Goal: Communication & Community: Participate in discussion

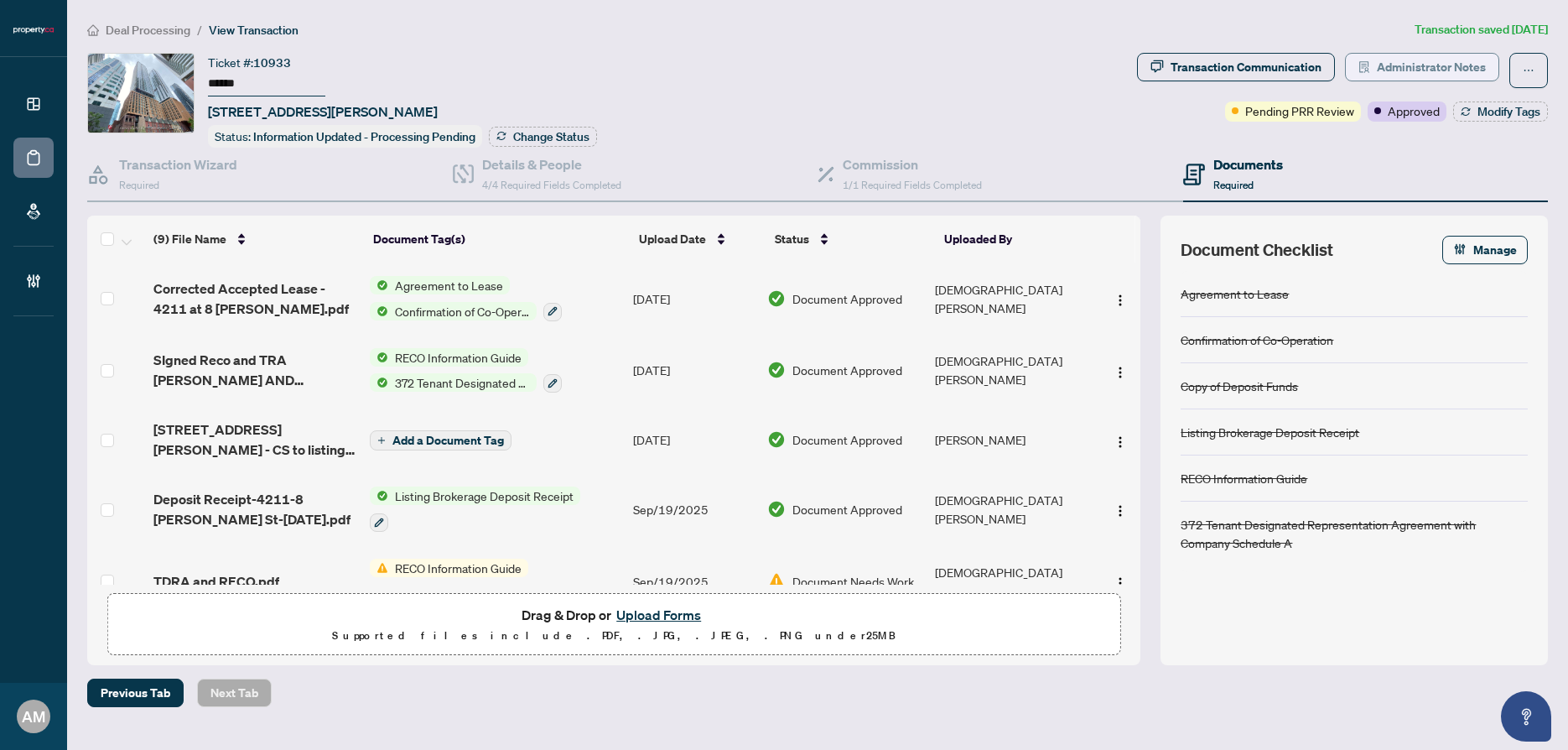
click at [1487, 71] on button "Administrator Notes" at bounding box center [1422, 67] width 154 height 29
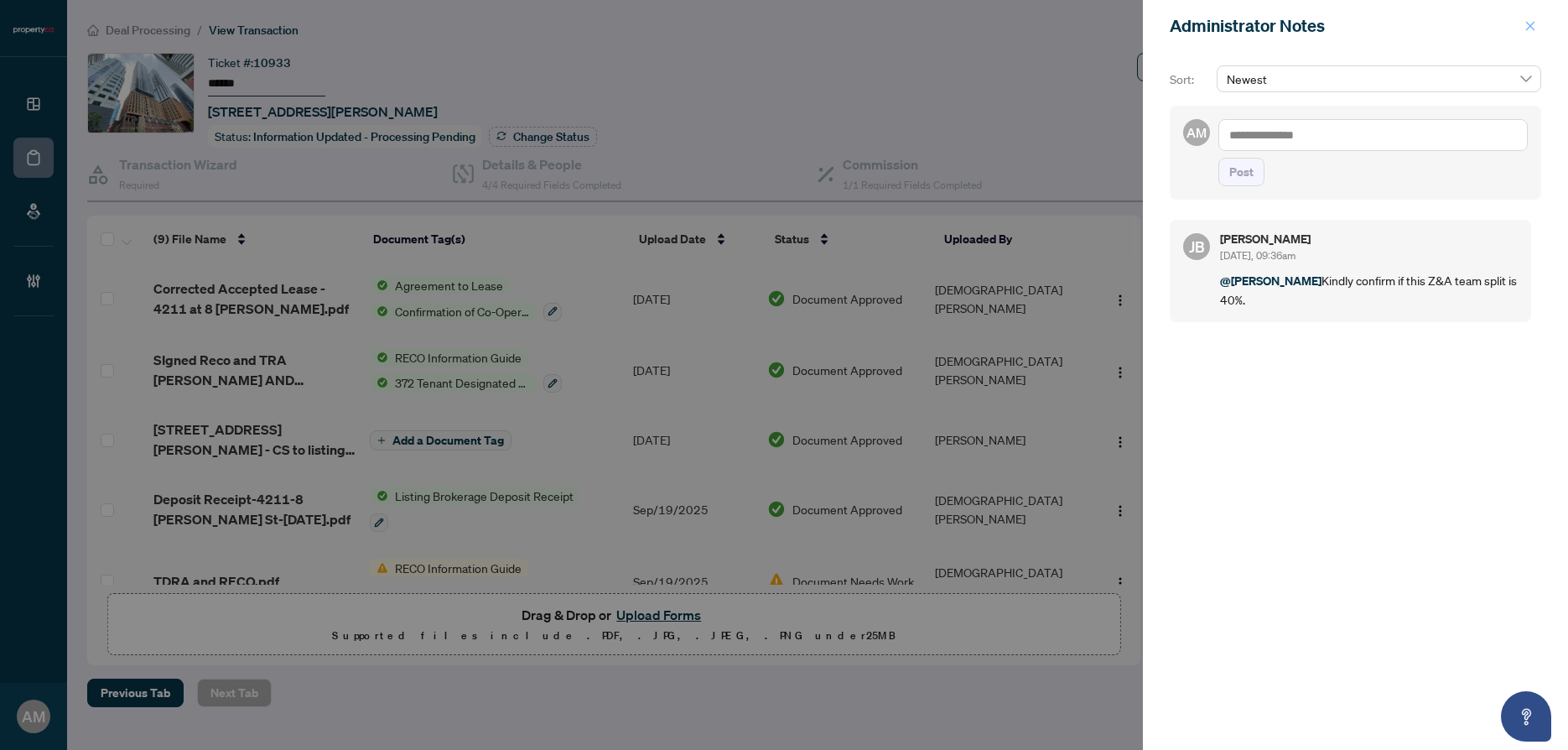
click at [1529, 22] on icon "close" at bounding box center [1529, 25] width 12 height 12
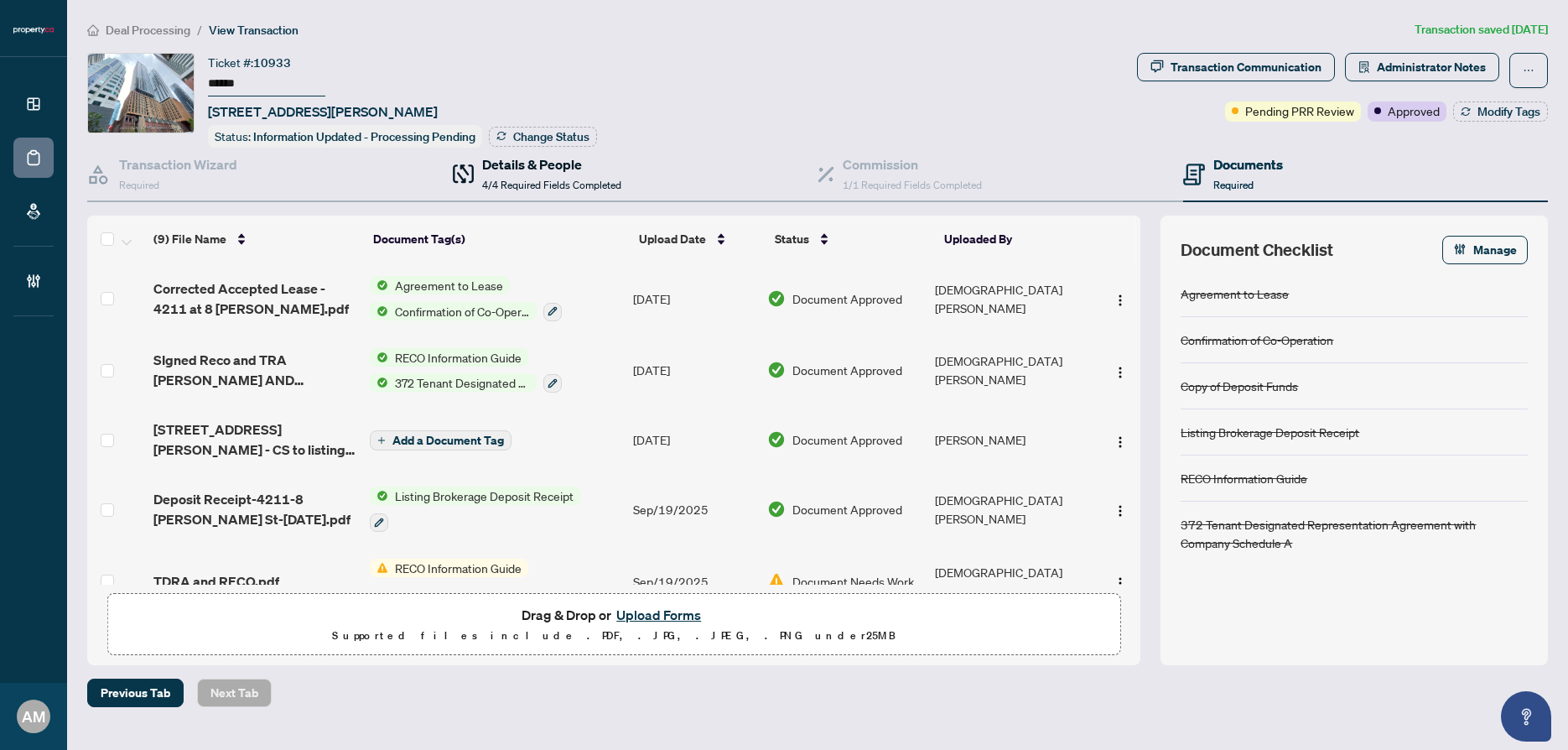
click at [539, 187] on span "4/4 Required Fields Completed" at bounding box center [551, 185] width 139 height 13
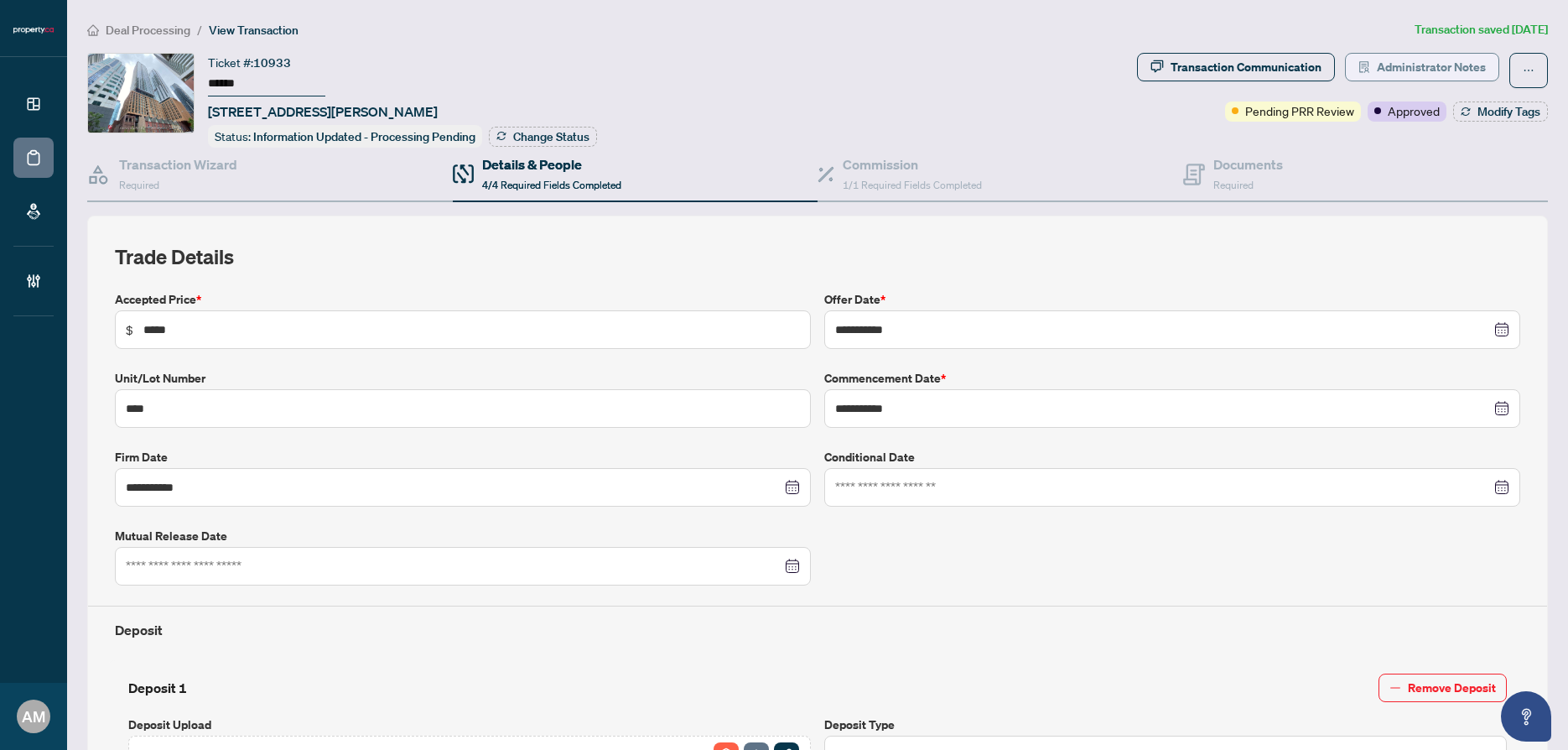
click at [1432, 73] on span "Administrator Notes" at bounding box center [1432, 67] width 109 height 27
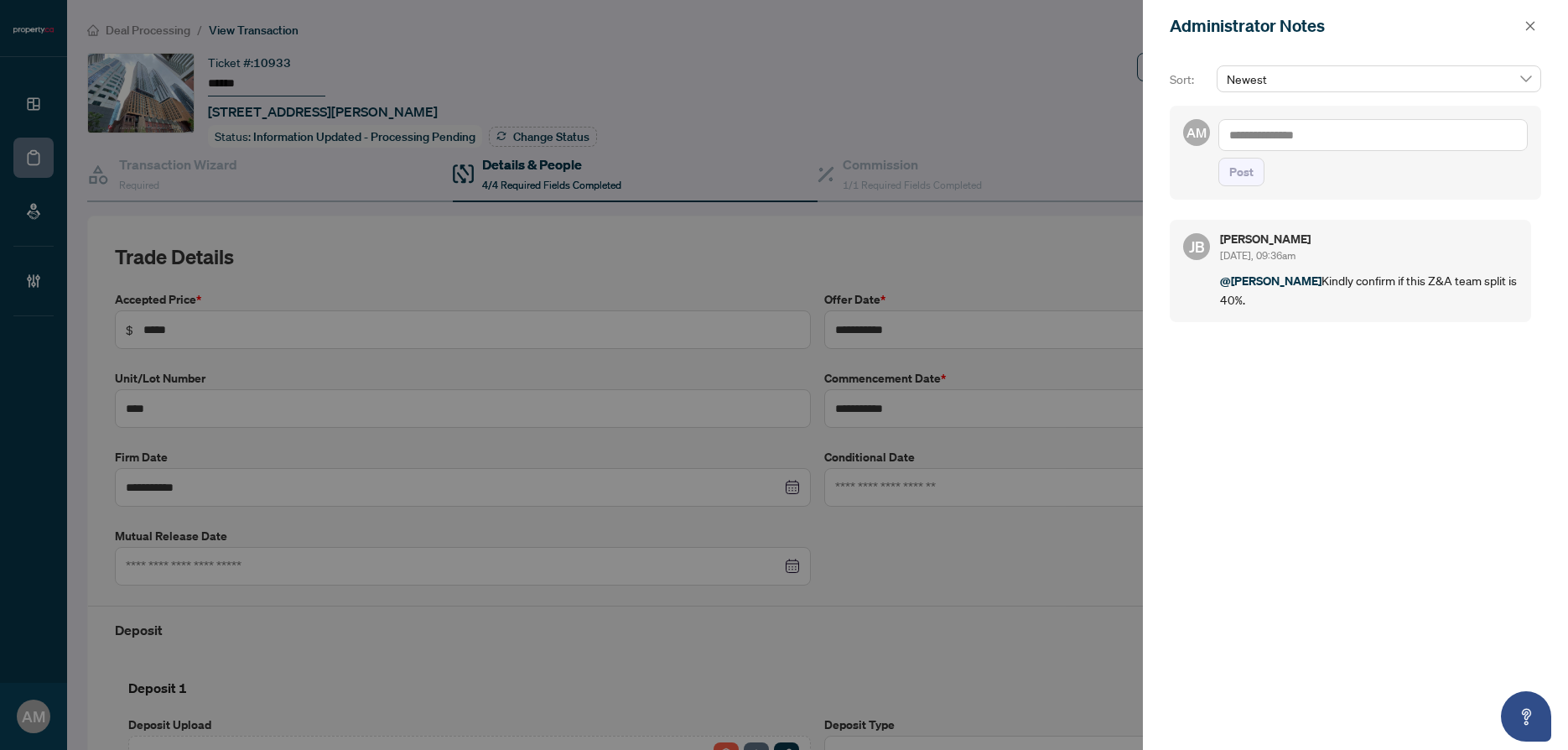
click at [1340, 128] on textarea at bounding box center [1373, 135] width 309 height 32
click at [1293, 140] on span "[PERSON_NAME]" at bounding box center [1354, 146] width 181 height 15
type textarea "**********"
click at [1246, 177] on span "Post" at bounding box center [1241, 172] width 24 height 27
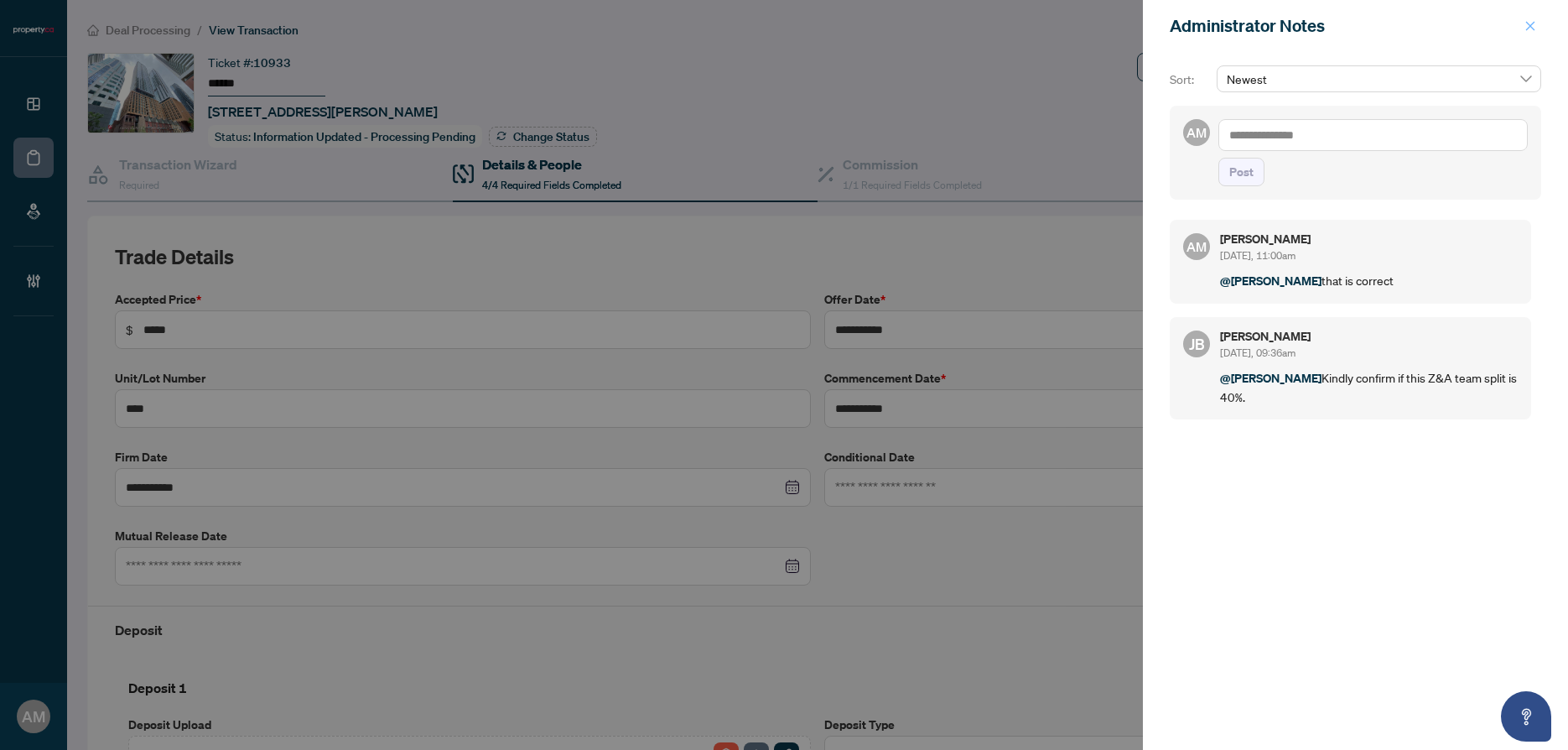
click at [1540, 26] on button "button" at bounding box center [1530, 26] width 22 height 20
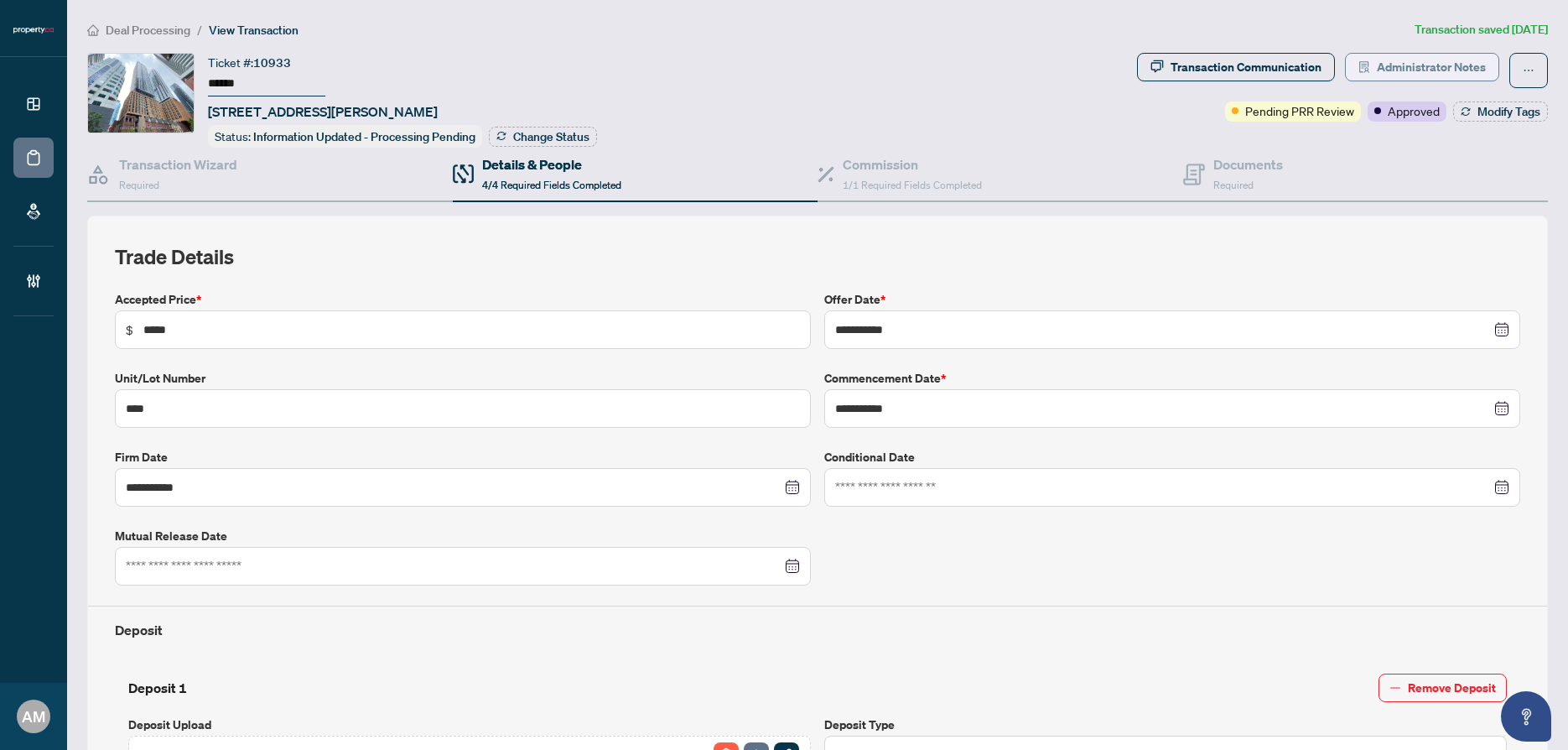
click at [1429, 63] on span "Administrator Notes" at bounding box center [1432, 67] width 109 height 27
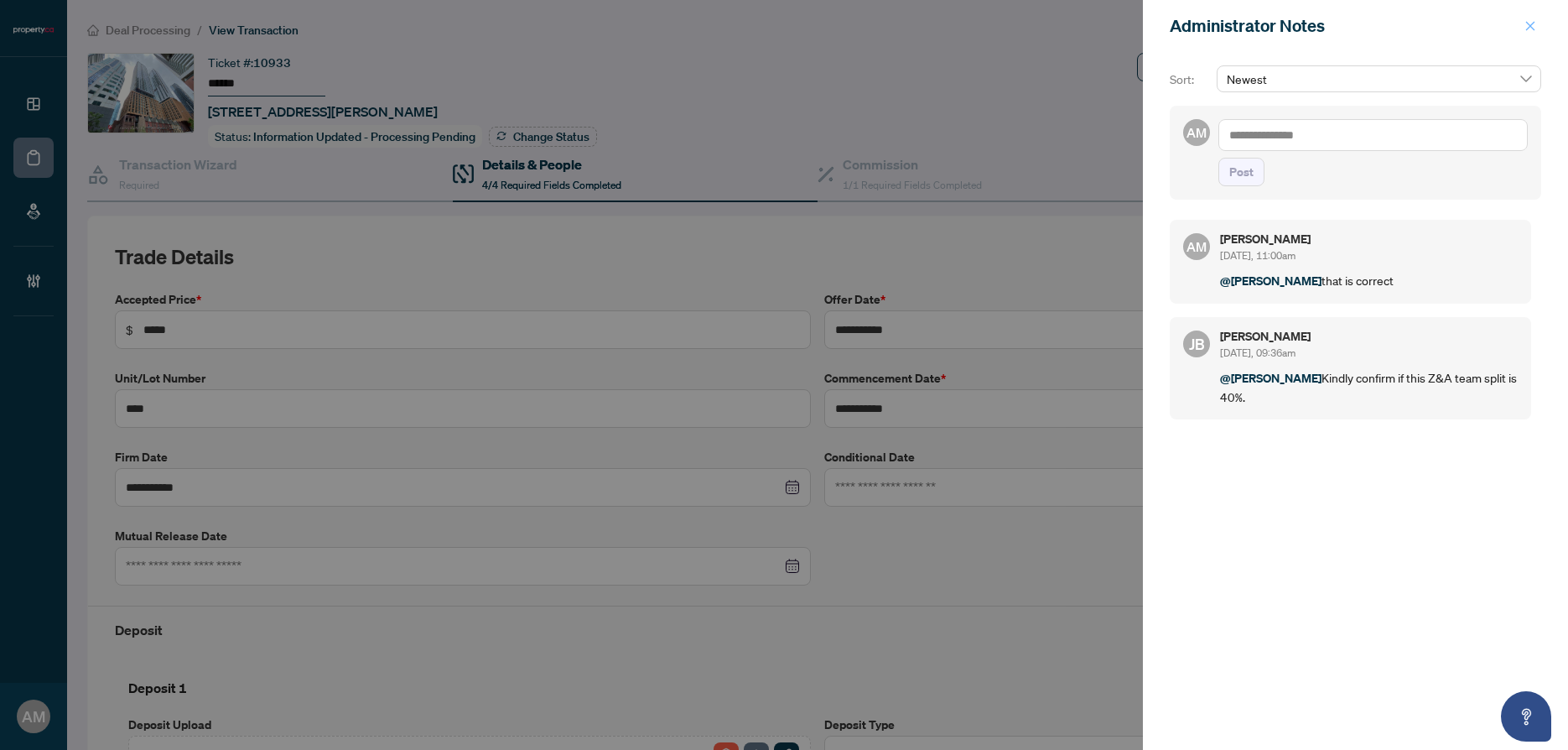
click at [1535, 30] on icon "close" at bounding box center [1529, 25] width 12 height 12
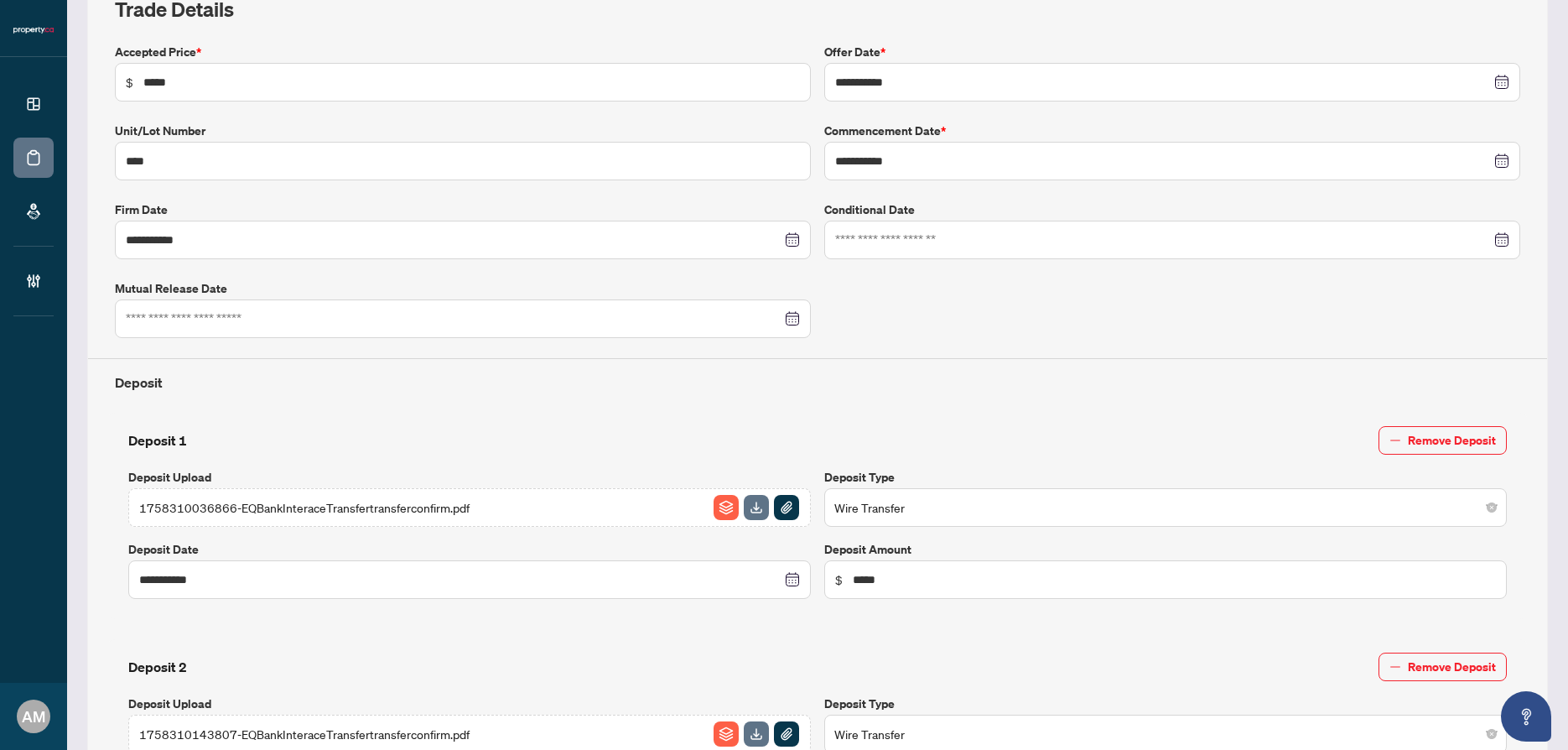
scroll to position [782, 0]
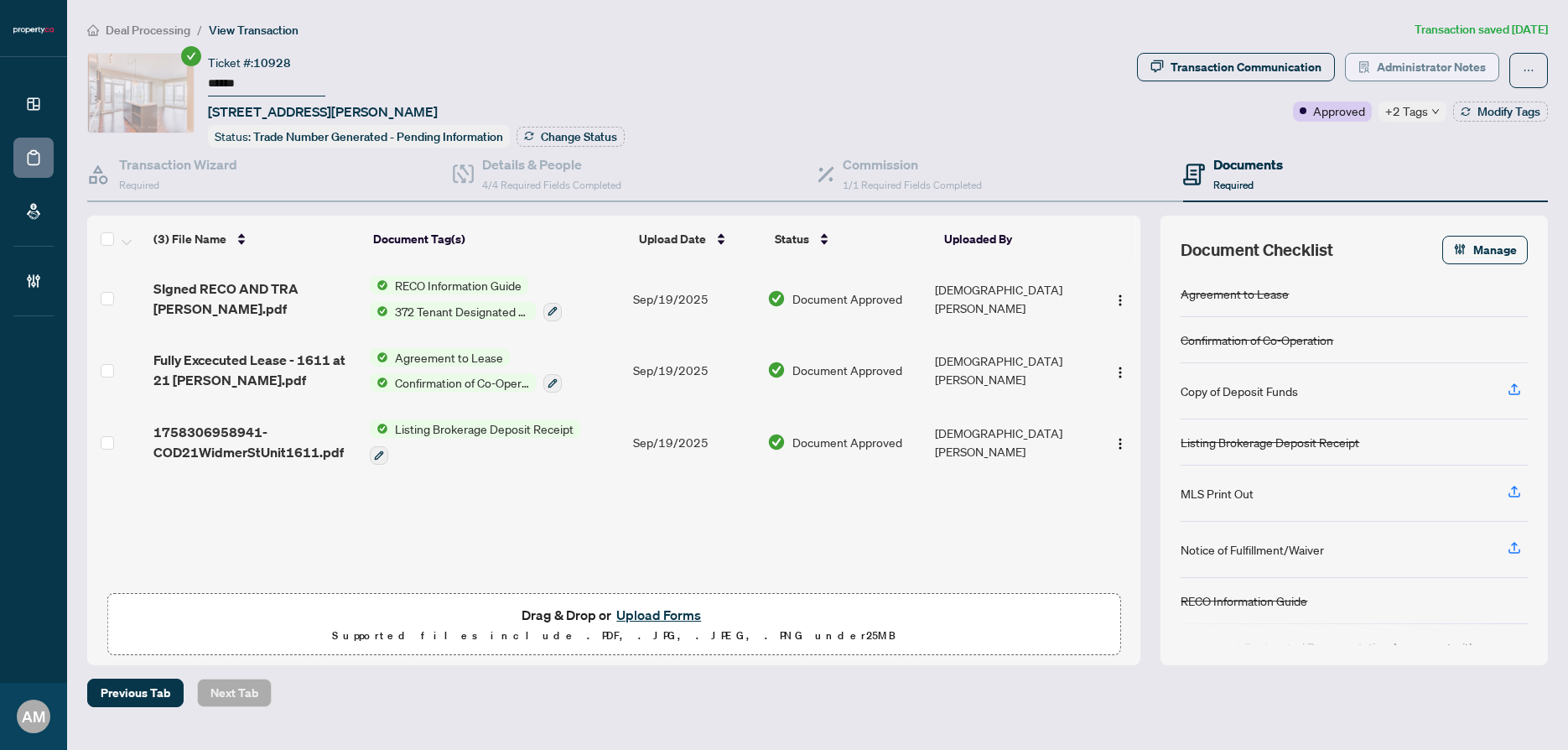
click at [1434, 69] on span "Administrator Notes" at bounding box center [1432, 67] width 109 height 27
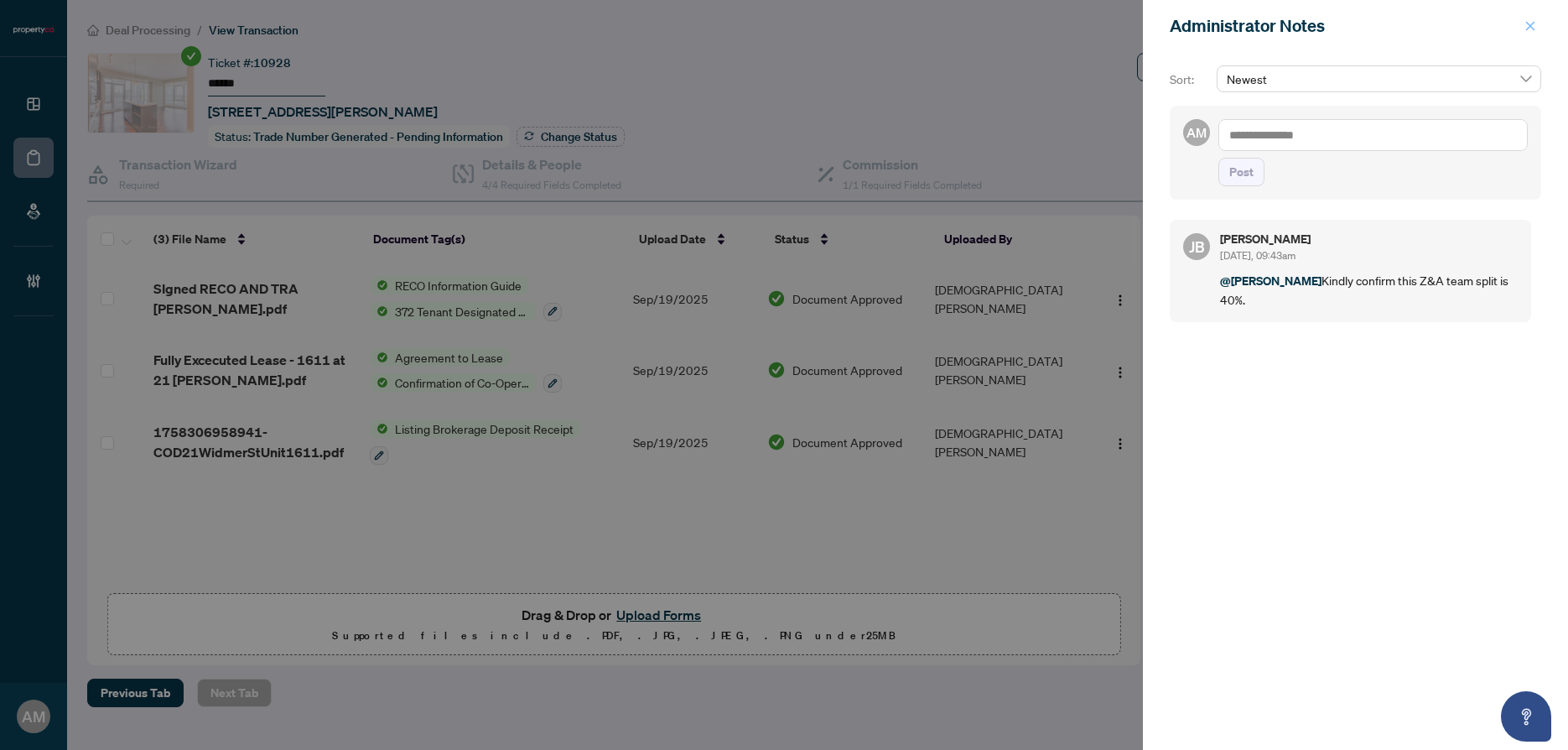
click at [1535, 25] on icon "close" at bounding box center [1529, 25] width 12 height 12
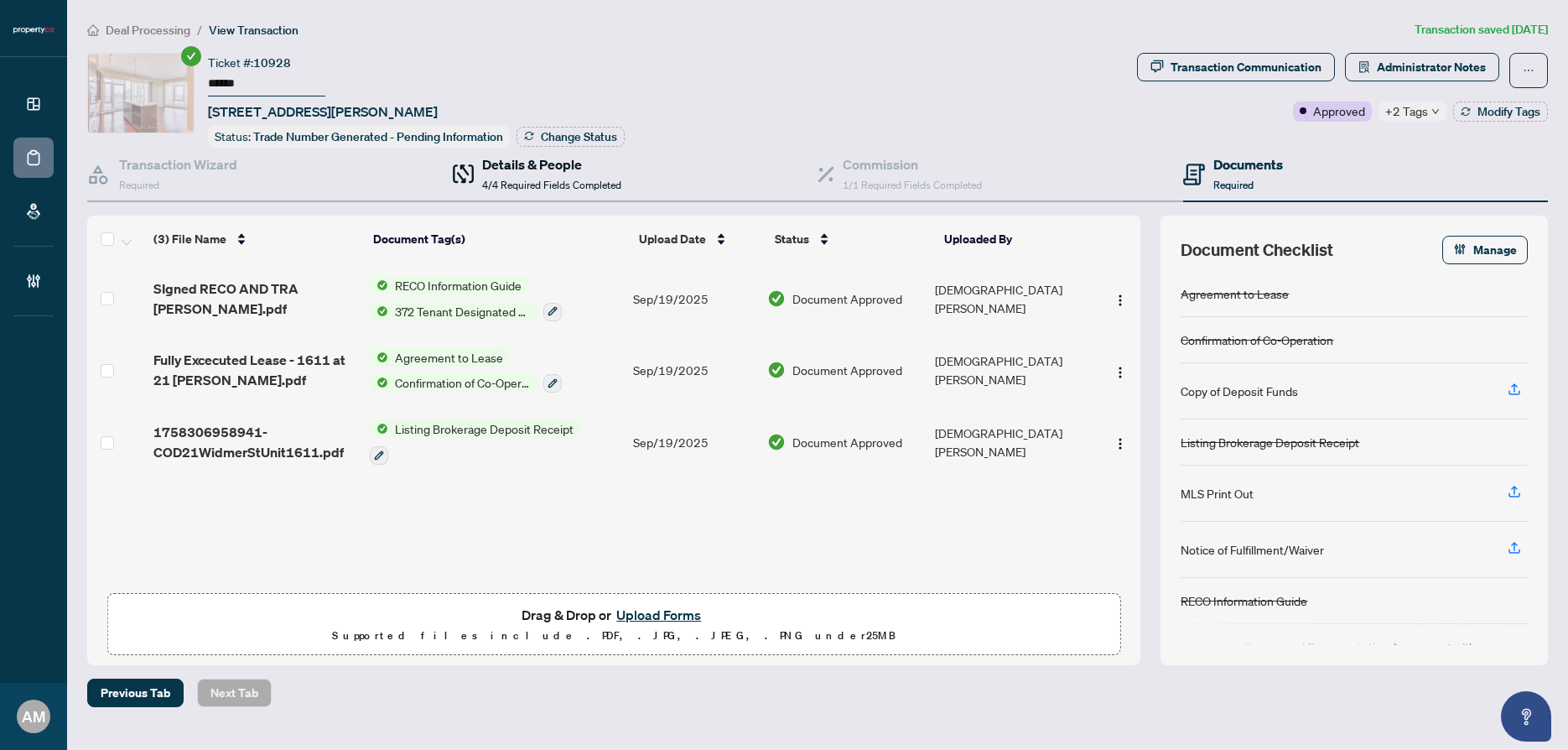
click at [504, 162] on h4 "Details & People" at bounding box center [551, 164] width 139 height 20
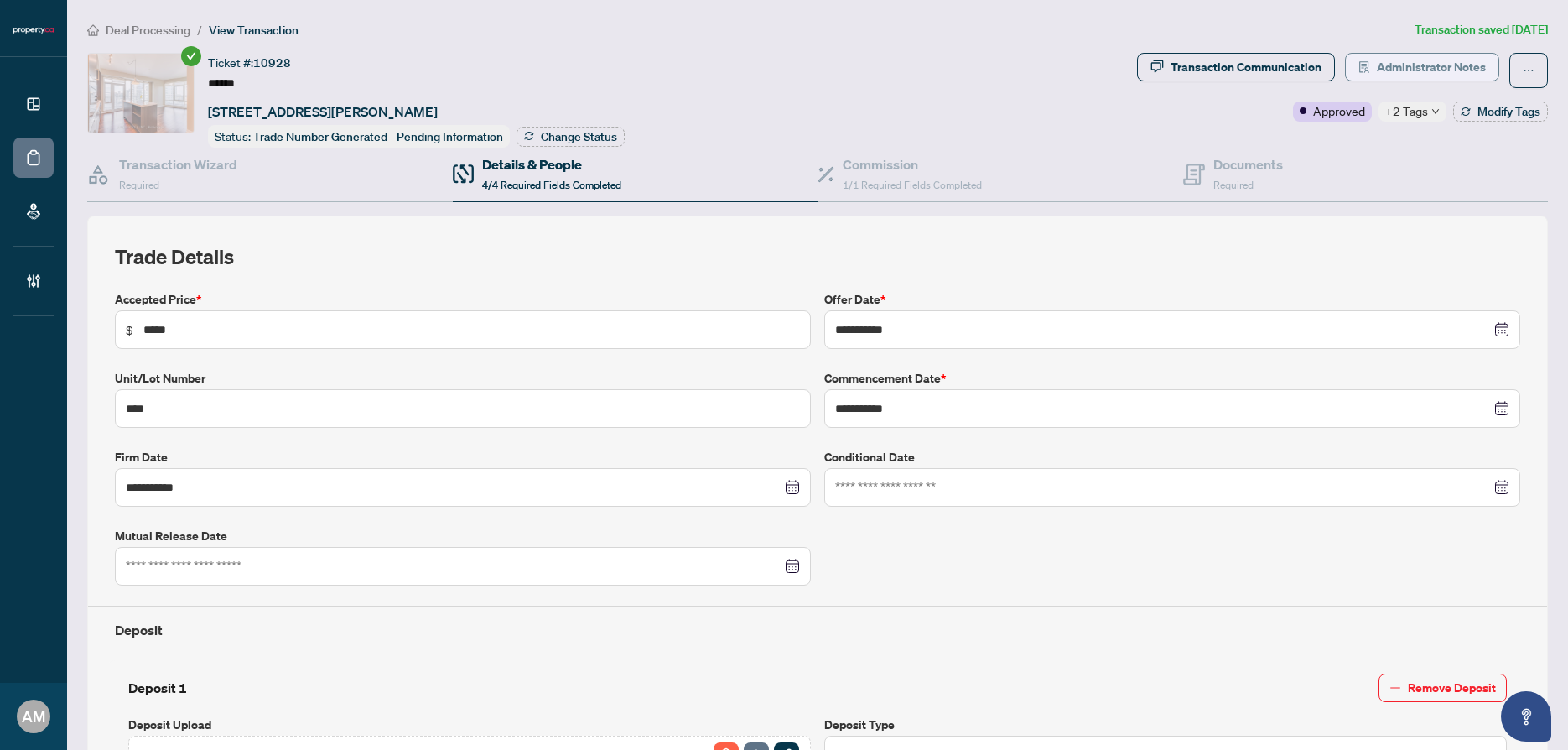
click at [1443, 69] on span "Administrator Notes" at bounding box center [1432, 67] width 109 height 27
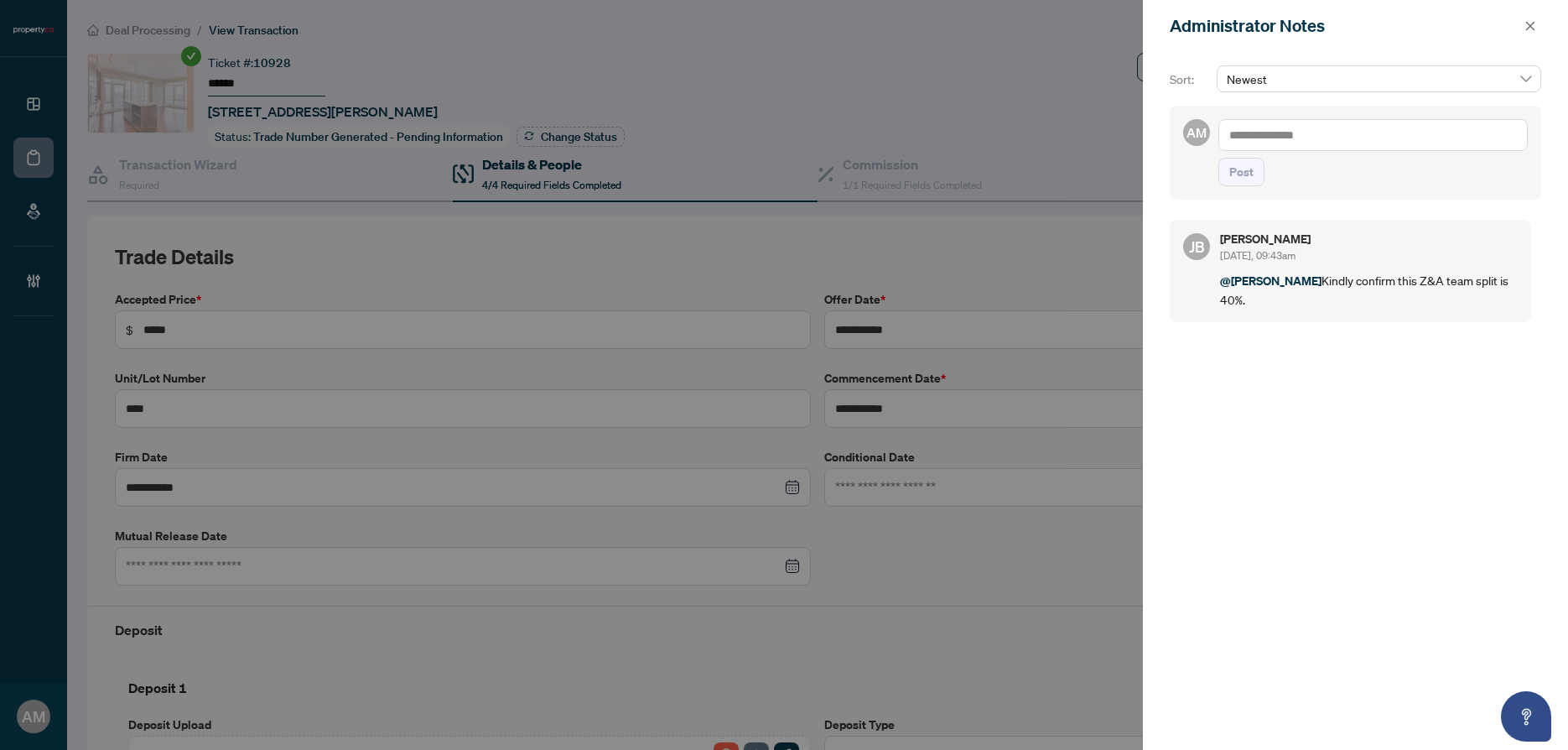
click at [1340, 131] on textarea at bounding box center [1373, 135] width 309 height 32
click at [1285, 147] on b "[PERSON_NAME]" at bounding box center [1308, 146] width 90 height 15
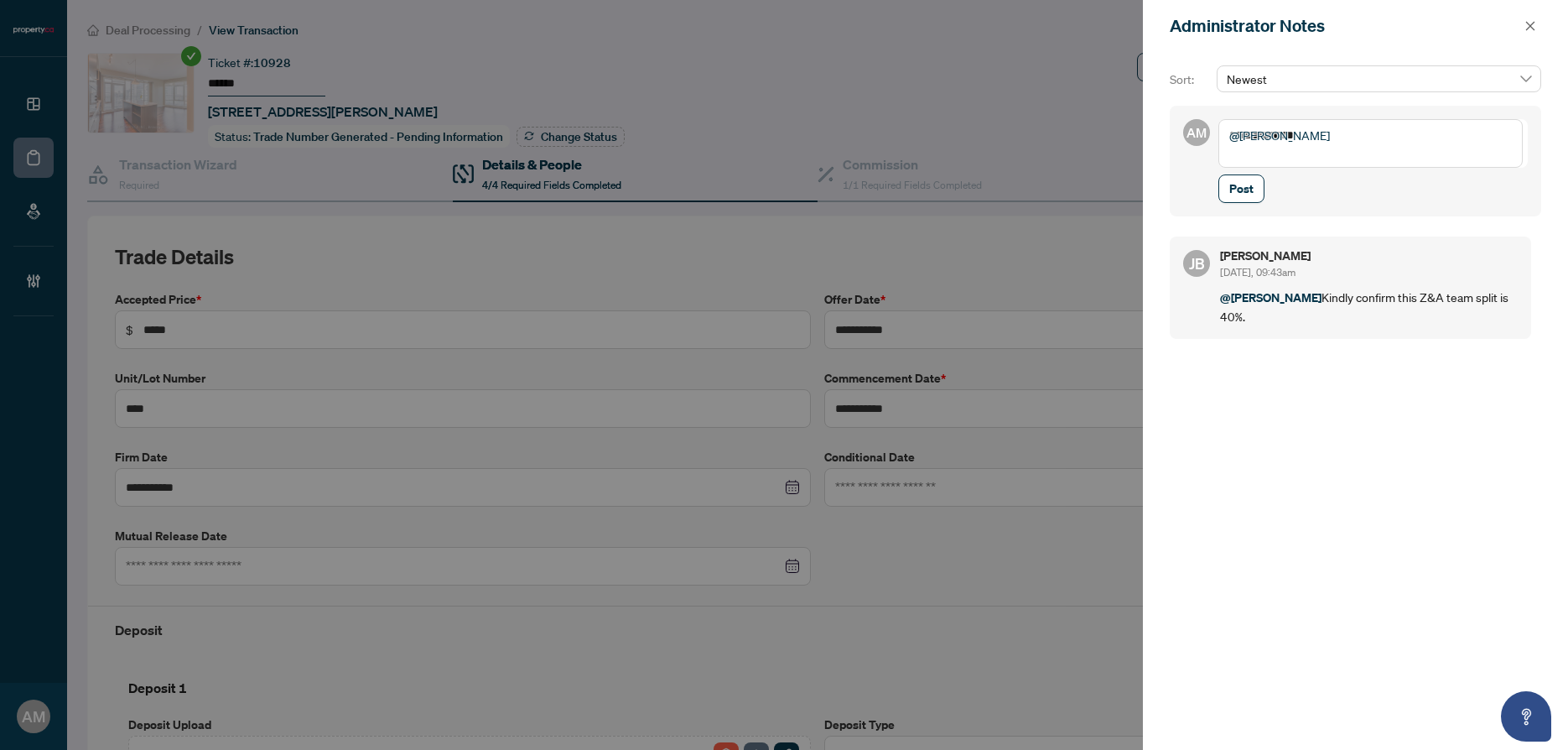
click at [1284, 163] on textarea "**********" at bounding box center [1371, 143] width 305 height 48
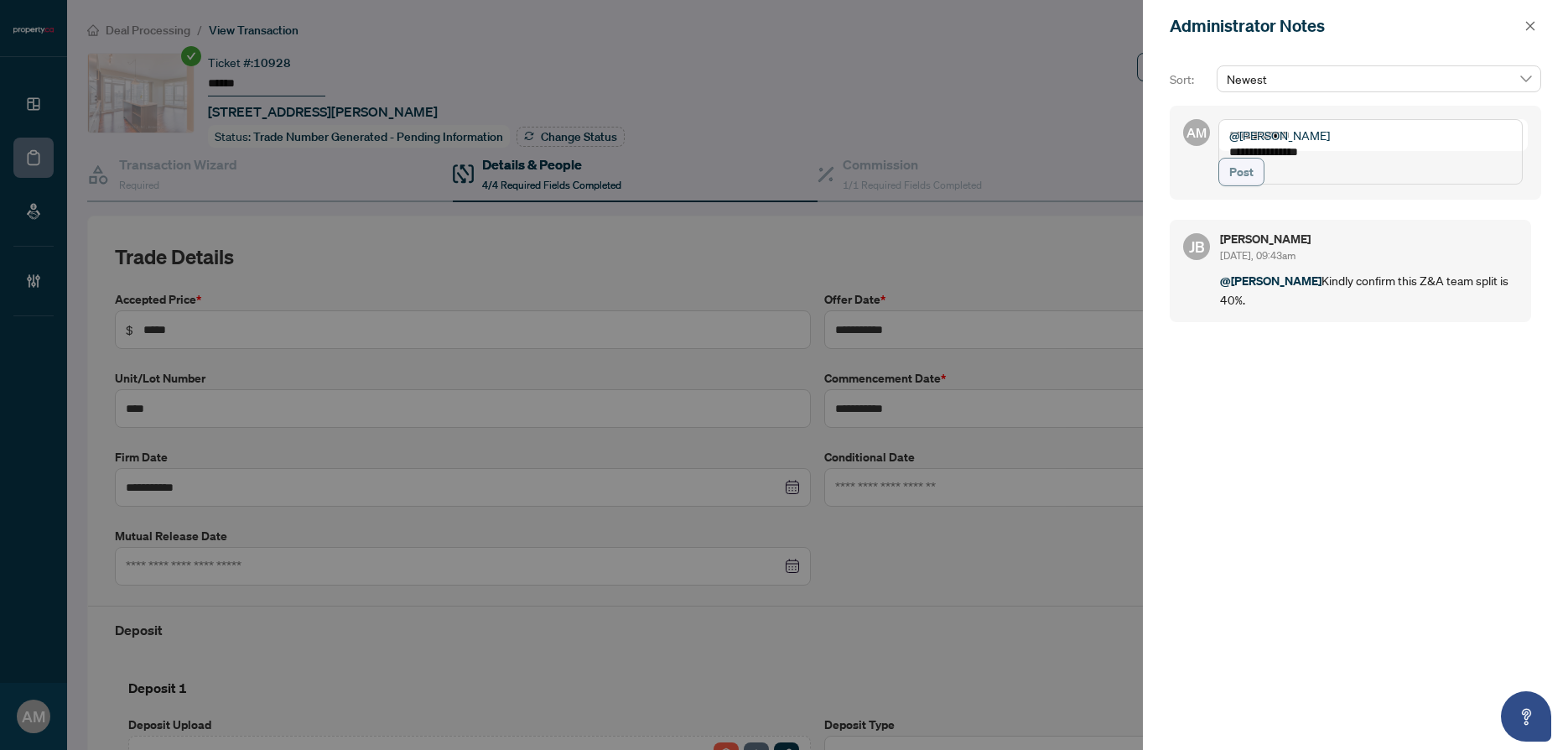
type textarea "**********"
click at [1255, 186] on button "Post" at bounding box center [1241, 172] width 46 height 29
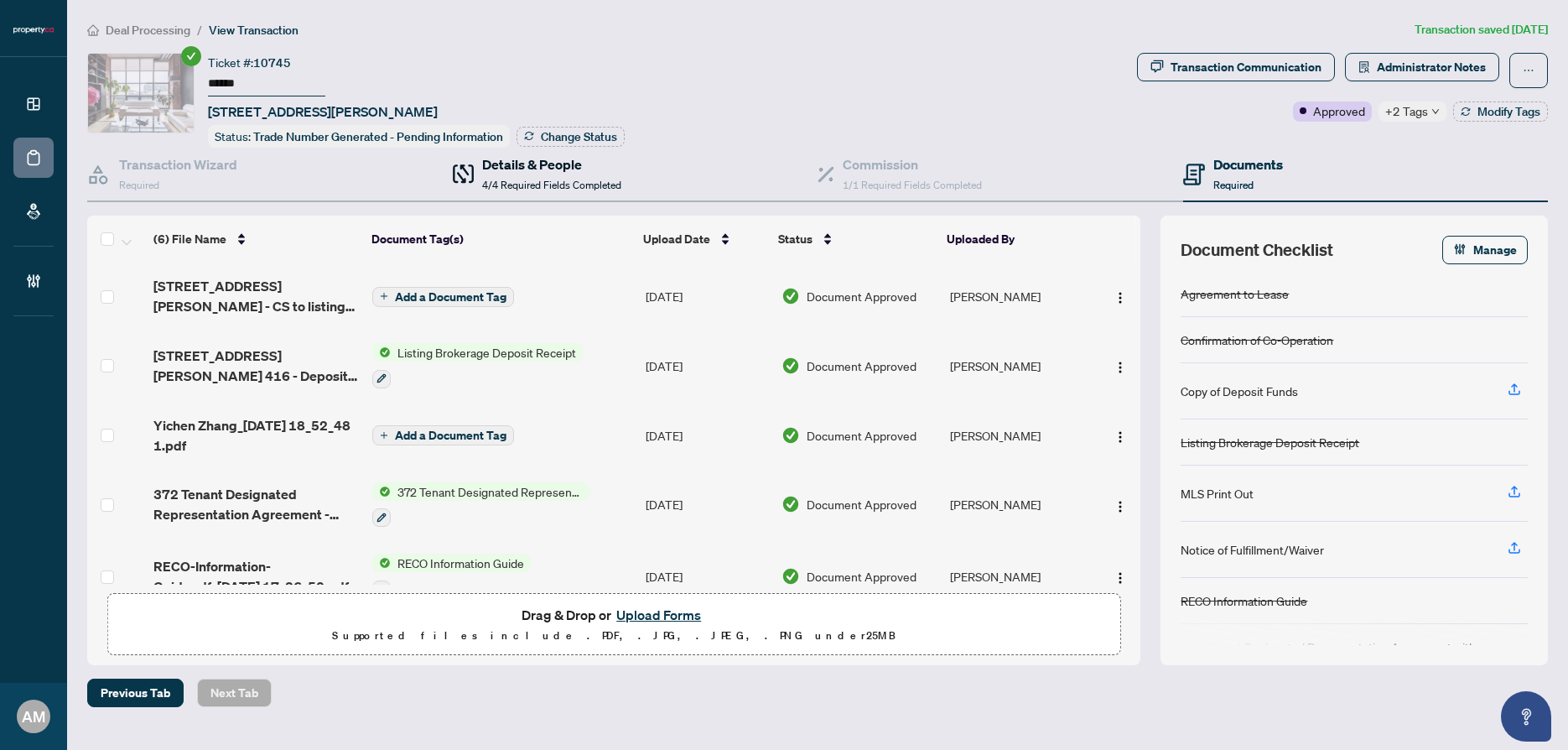
click at [551, 163] on h4 "Details & People" at bounding box center [551, 164] width 139 height 20
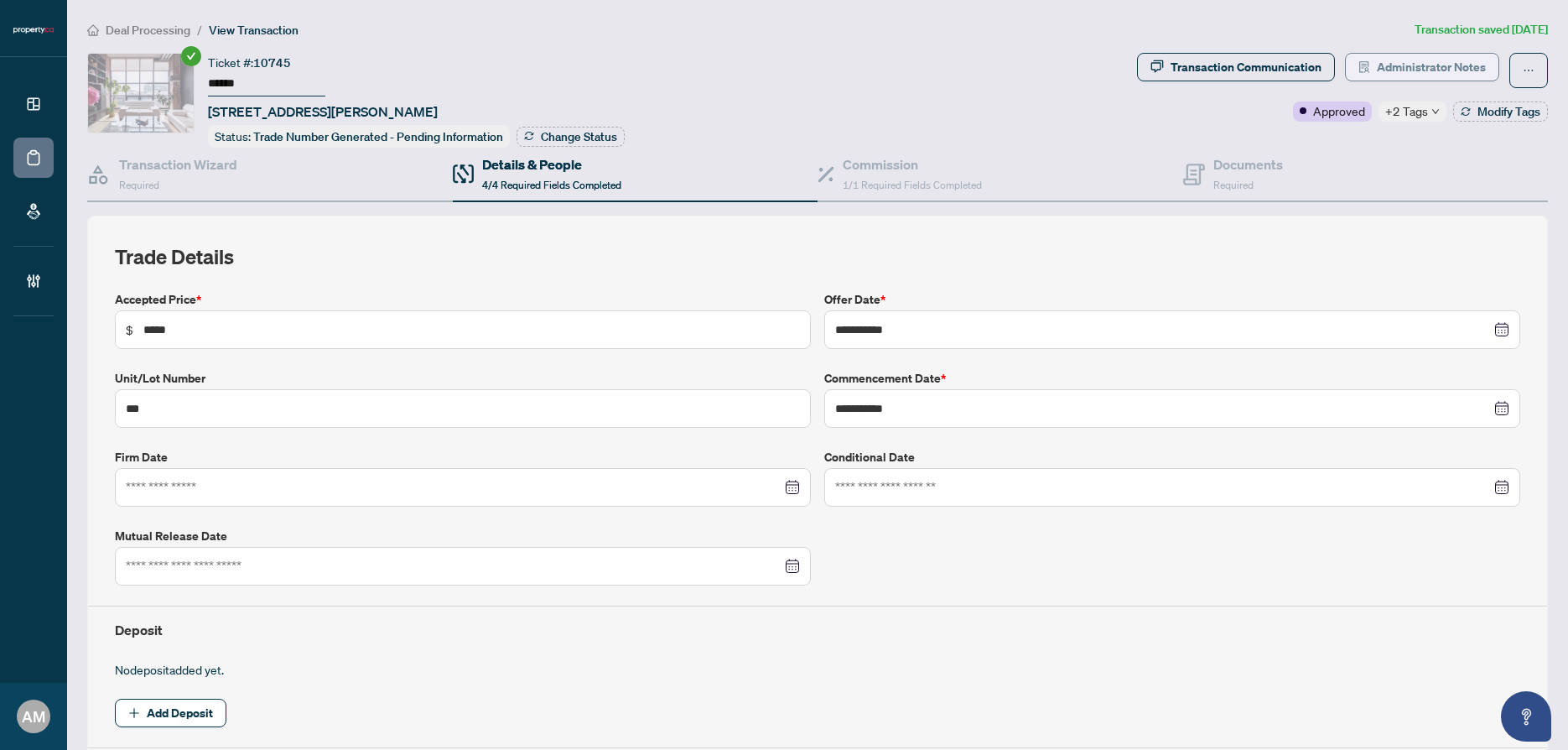
click at [1390, 67] on span "Administrator Notes" at bounding box center [1432, 67] width 109 height 27
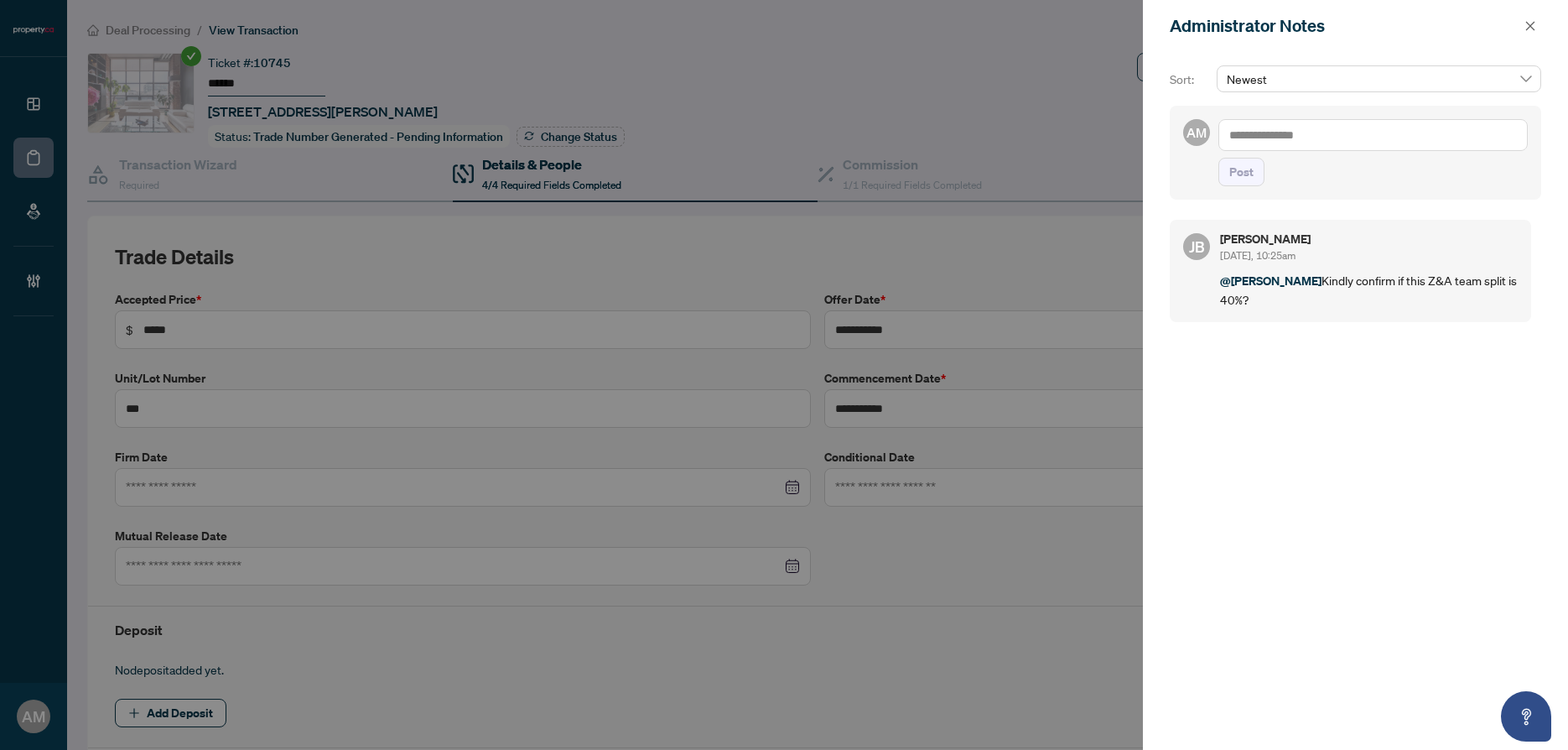
click at [1326, 149] on textarea at bounding box center [1373, 135] width 309 height 32
click at [1312, 141] on span "[PERSON_NAME]" at bounding box center [1354, 146] width 181 height 15
type textarea "**********"
click at [1235, 185] on span "Post" at bounding box center [1241, 172] width 24 height 27
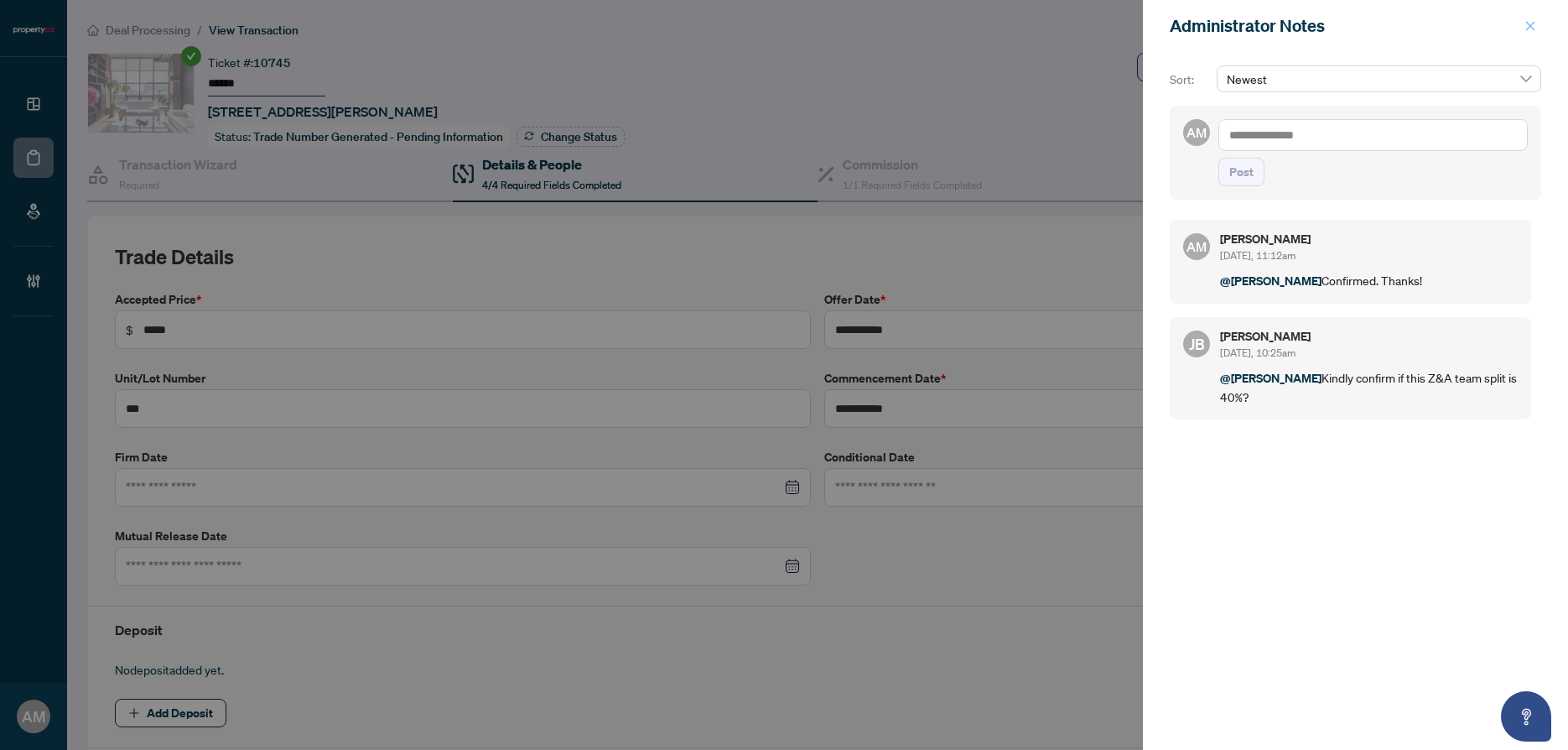
click at [1533, 15] on span "button" at bounding box center [1529, 26] width 12 height 27
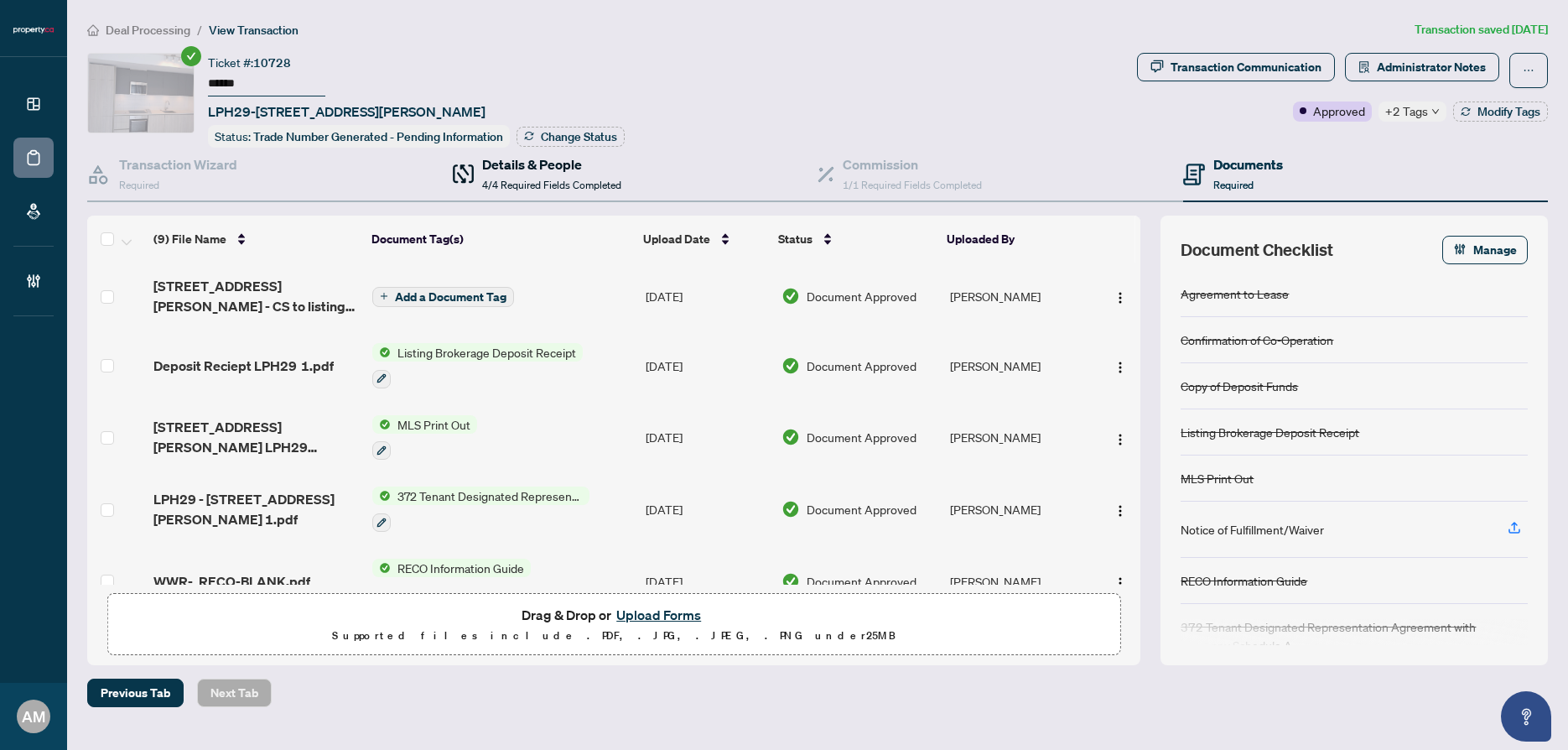
click at [551, 181] on span "4/4 Required Fields Completed" at bounding box center [551, 185] width 139 height 13
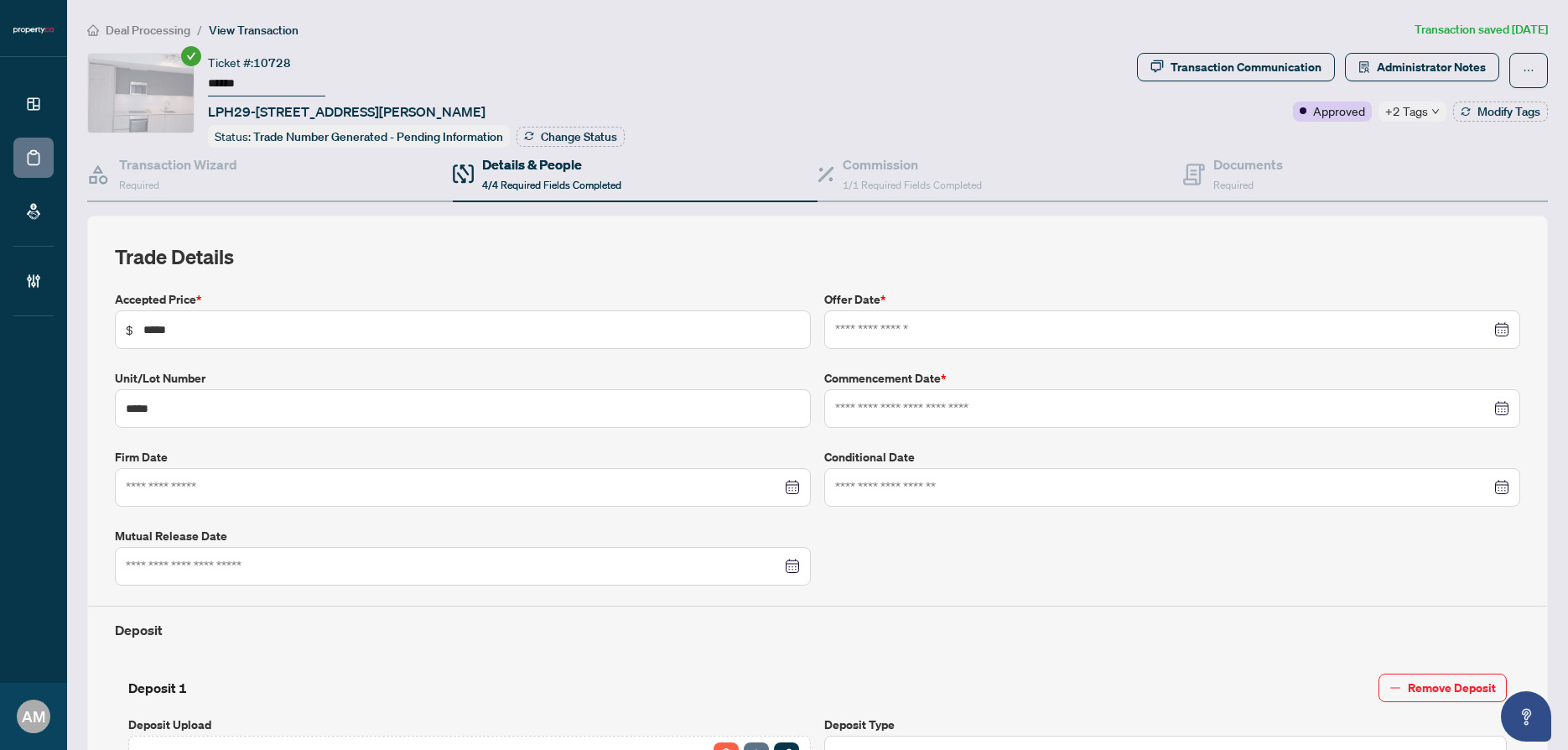
type input "**********"
click at [1430, 65] on span "Administrator Notes" at bounding box center [1432, 67] width 109 height 27
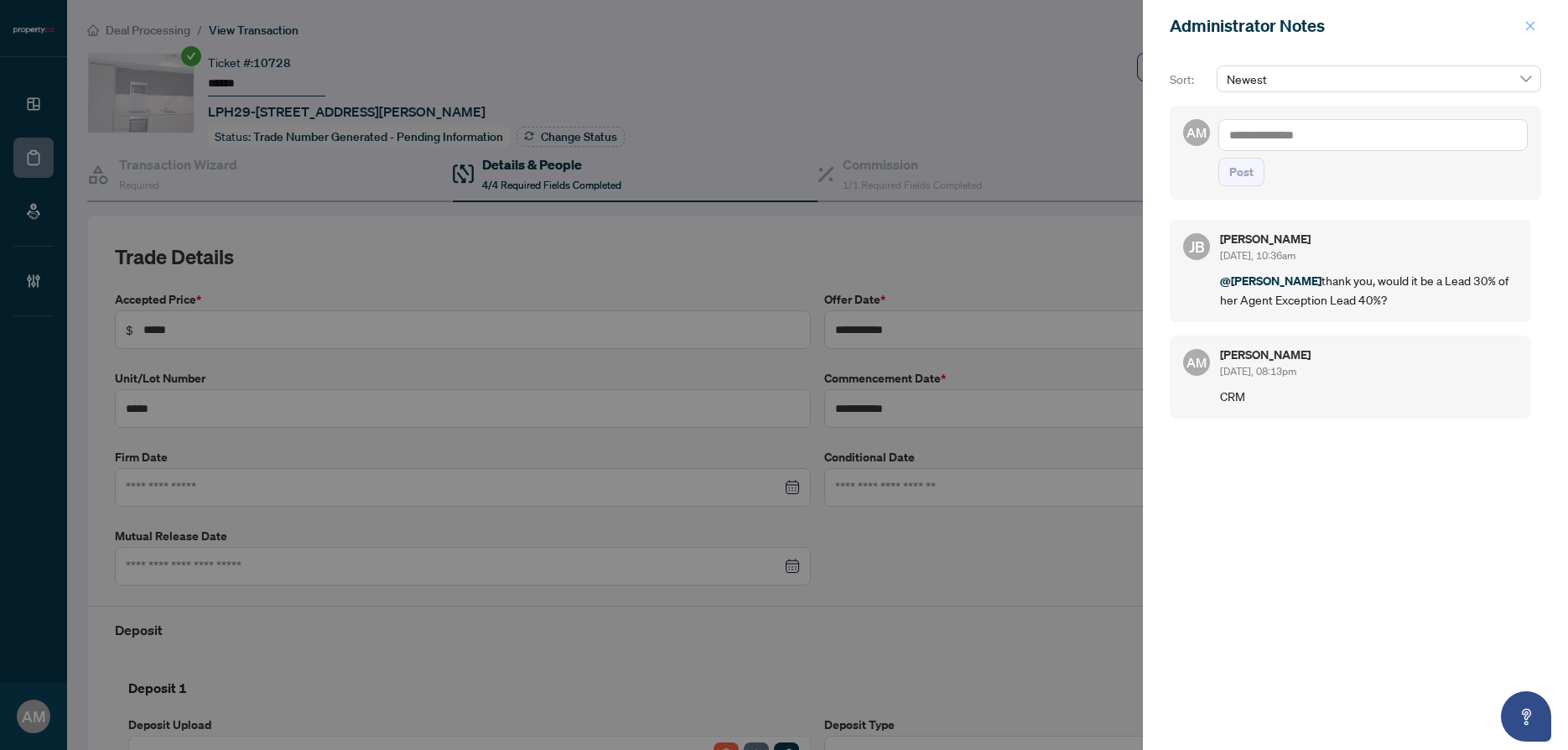
click at [1534, 31] on icon "close" at bounding box center [1529, 25] width 12 height 12
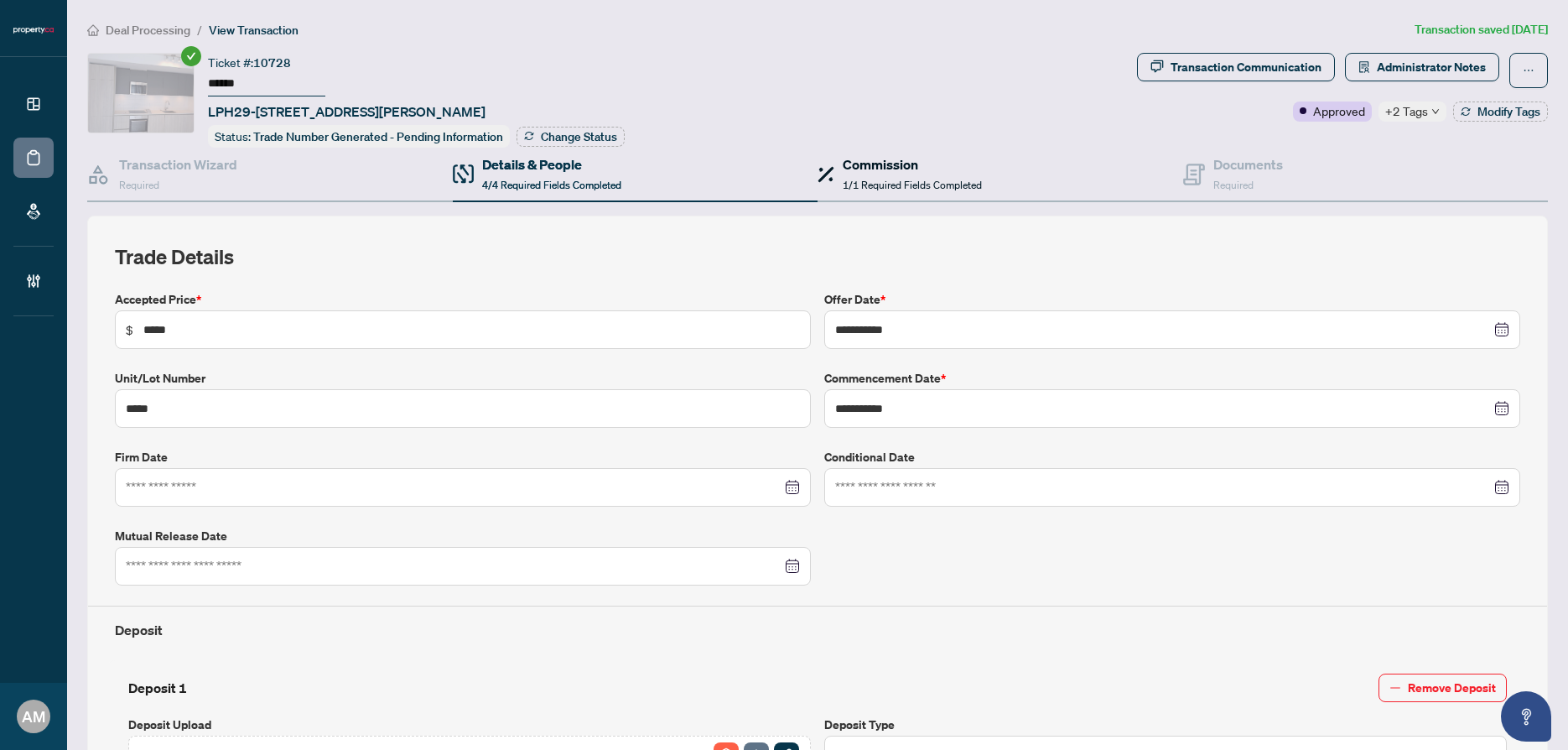
click at [864, 163] on h4 "Commission" at bounding box center [911, 164] width 139 height 20
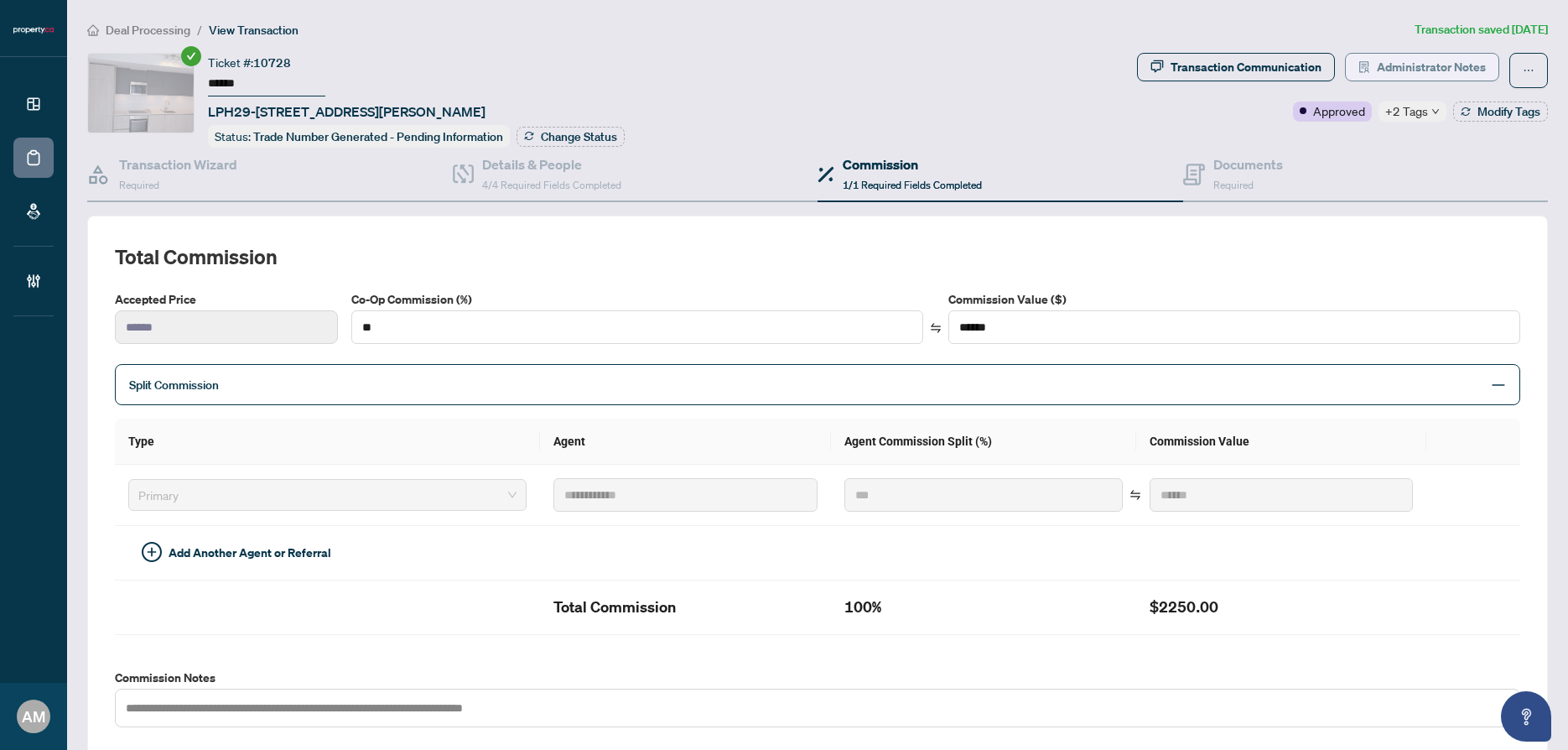
click at [1411, 67] on span "Administrator Notes" at bounding box center [1432, 67] width 109 height 27
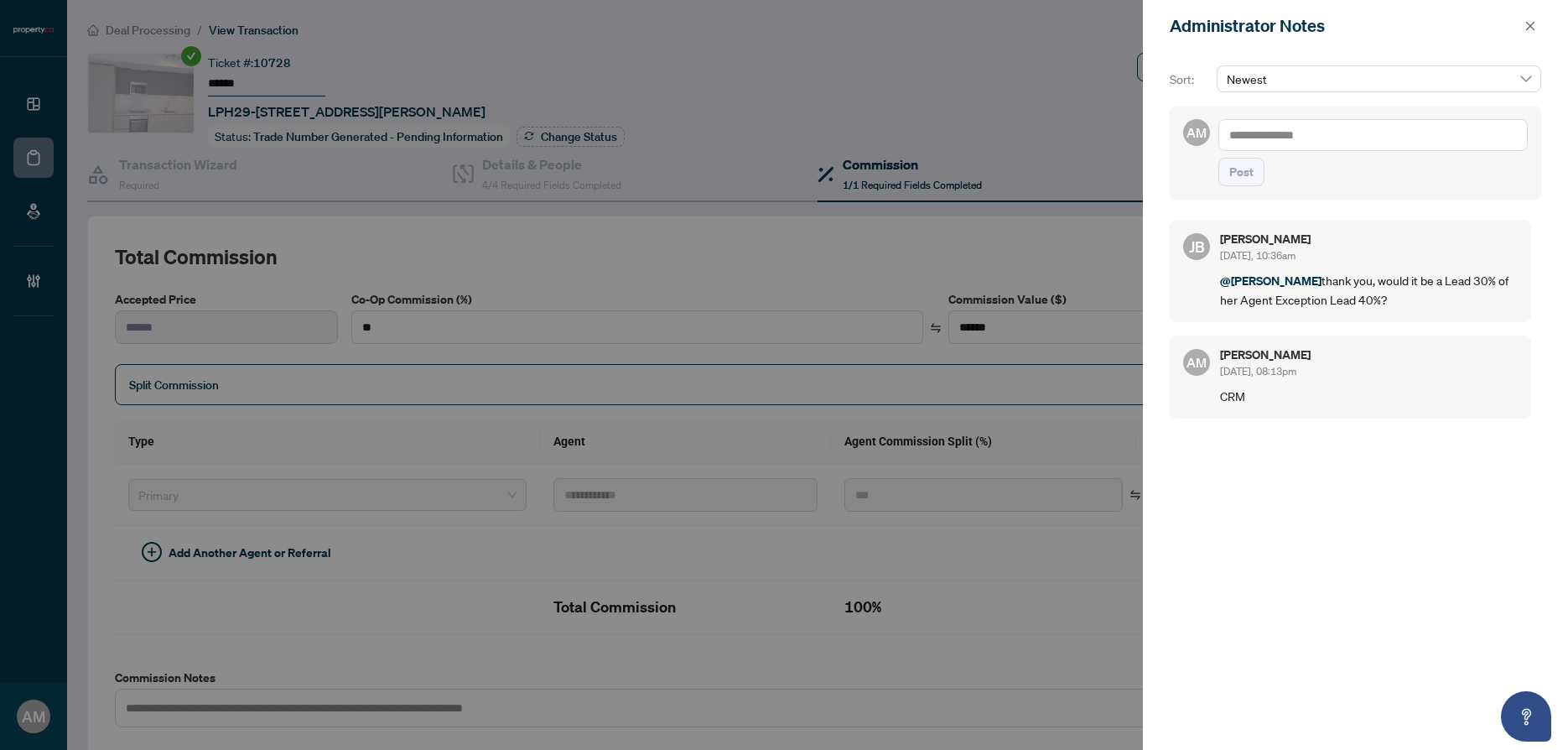
click at [1347, 134] on textarea at bounding box center [1373, 135] width 309 height 32
type textarea "*"
click at [1230, 128] on textarea "***" at bounding box center [1373, 135] width 309 height 32
drag, startPoint x: 1285, startPoint y: 132, endPoint x: 1072, endPoint y: 102, distance: 215.1
click at [1038, 101] on div "Administrator Notes Sort: Newest AM 30% *** Post JB Jean Belarde Sep/20/2025, 1…" at bounding box center [784, 375] width 1568 height 750
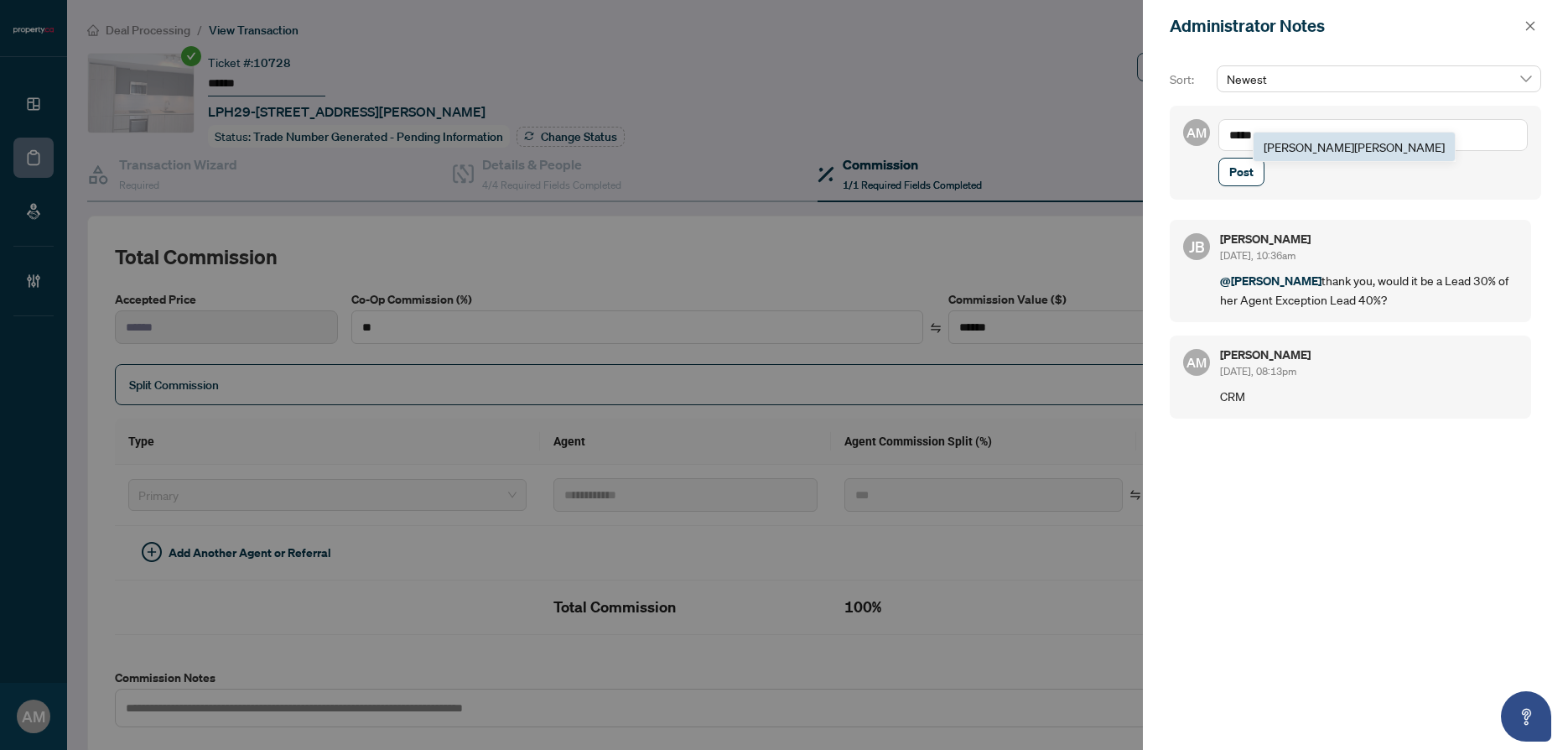
click at [1284, 139] on b "[PERSON_NAME]" at bounding box center [1308, 146] width 90 height 15
type textarea "**********"
click at [1241, 182] on span "Post" at bounding box center [1241, 172] width 24 height 27
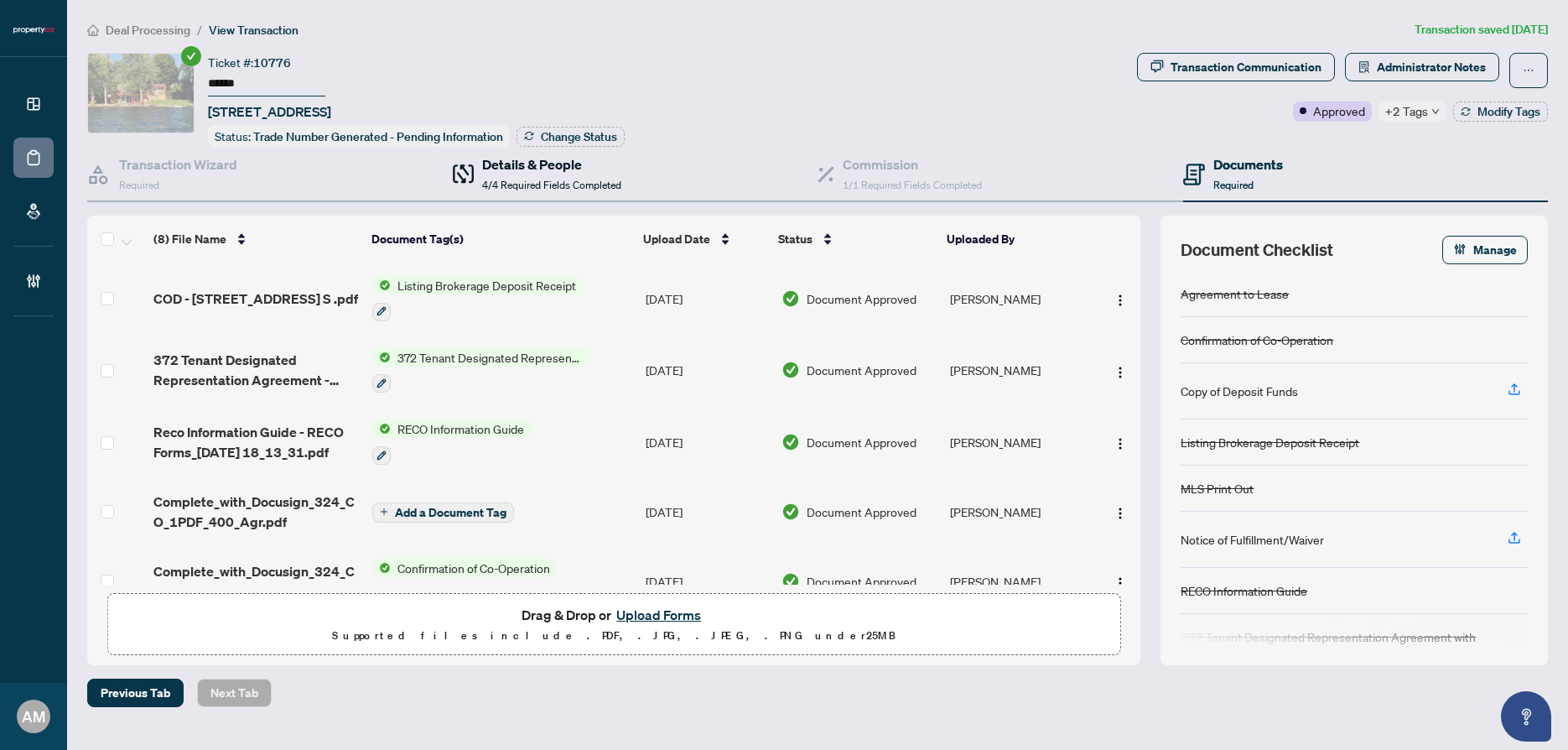
click at [544, 178] on span "4/4 Required Fields Completed" at bounding box center [551, 185] width 139 height 13
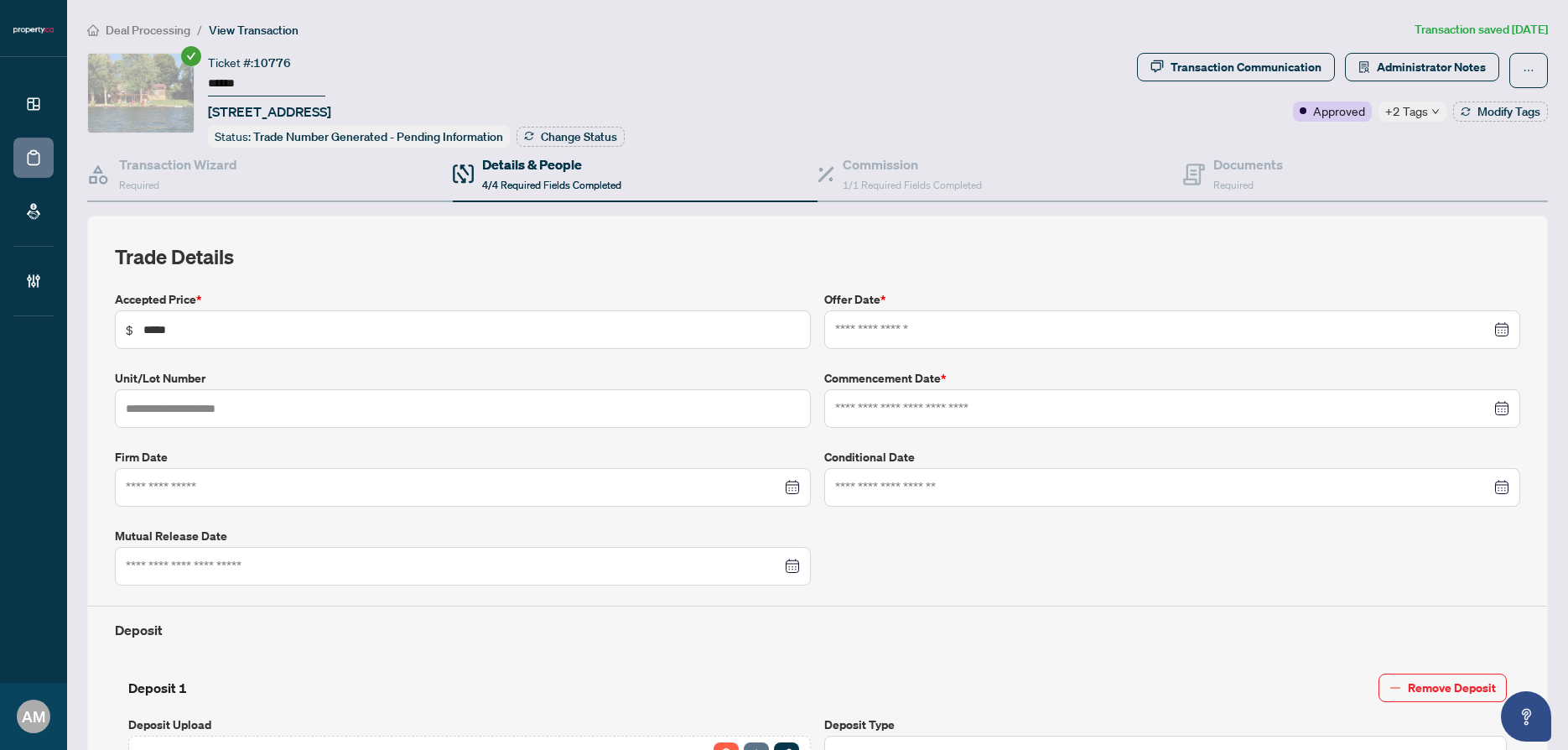
type input "**********"
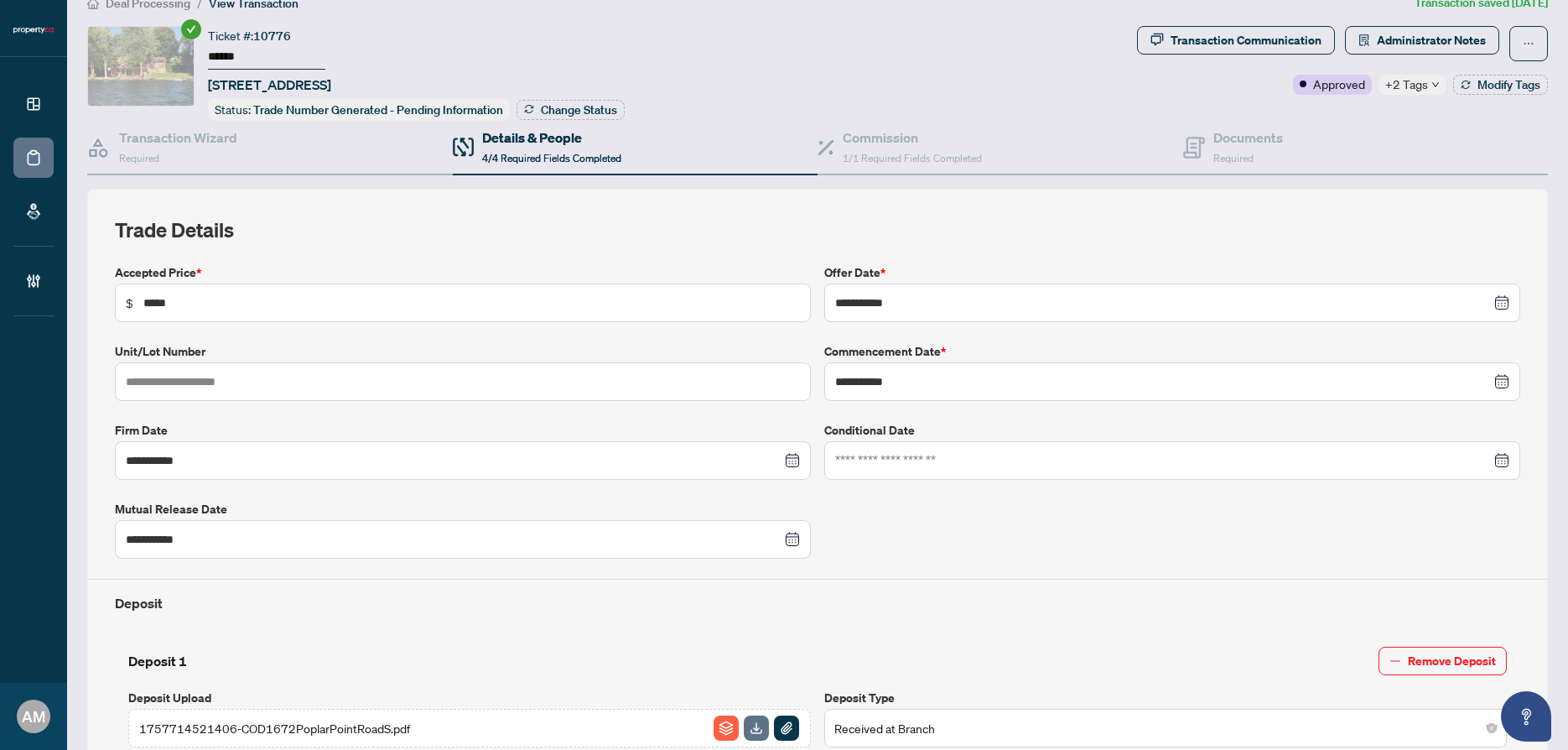
scroll to position [20, 0]
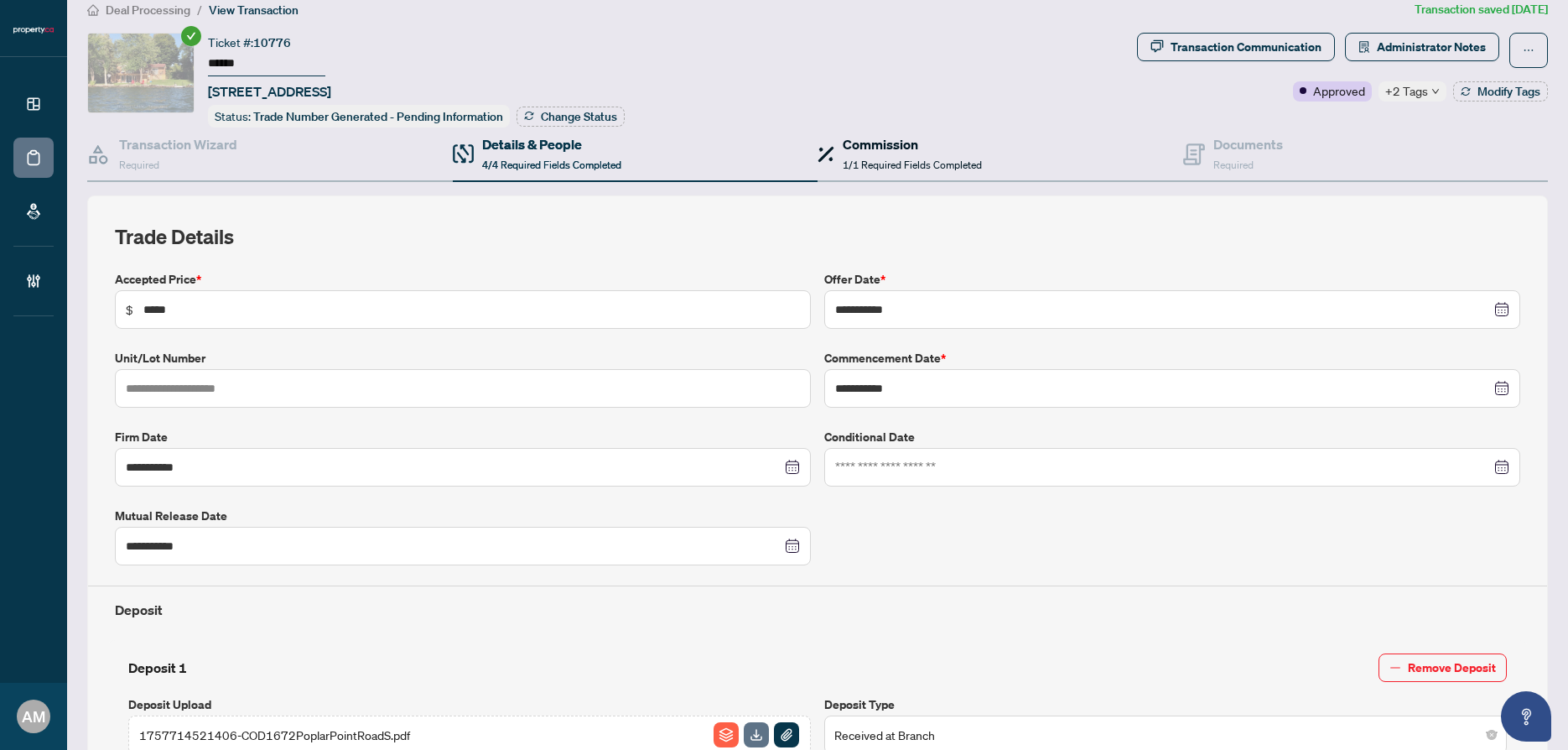
click at [903, 148] on h4 "Commission" at bounding box center [911, 144] width 139 height 20
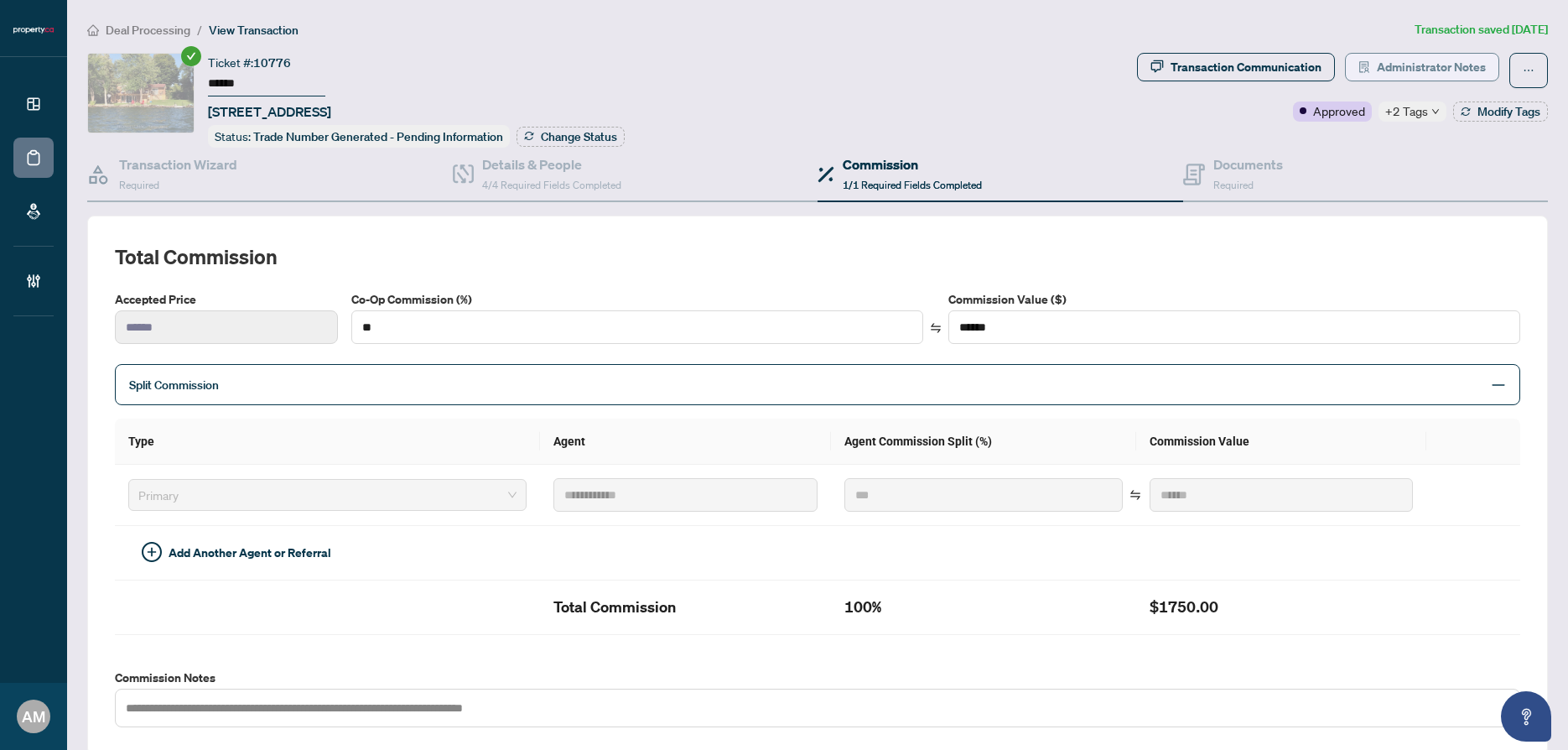
click at [1377, 66] on span "Administrator Notes" at bounding box center [1432, 67] width 109 height 27
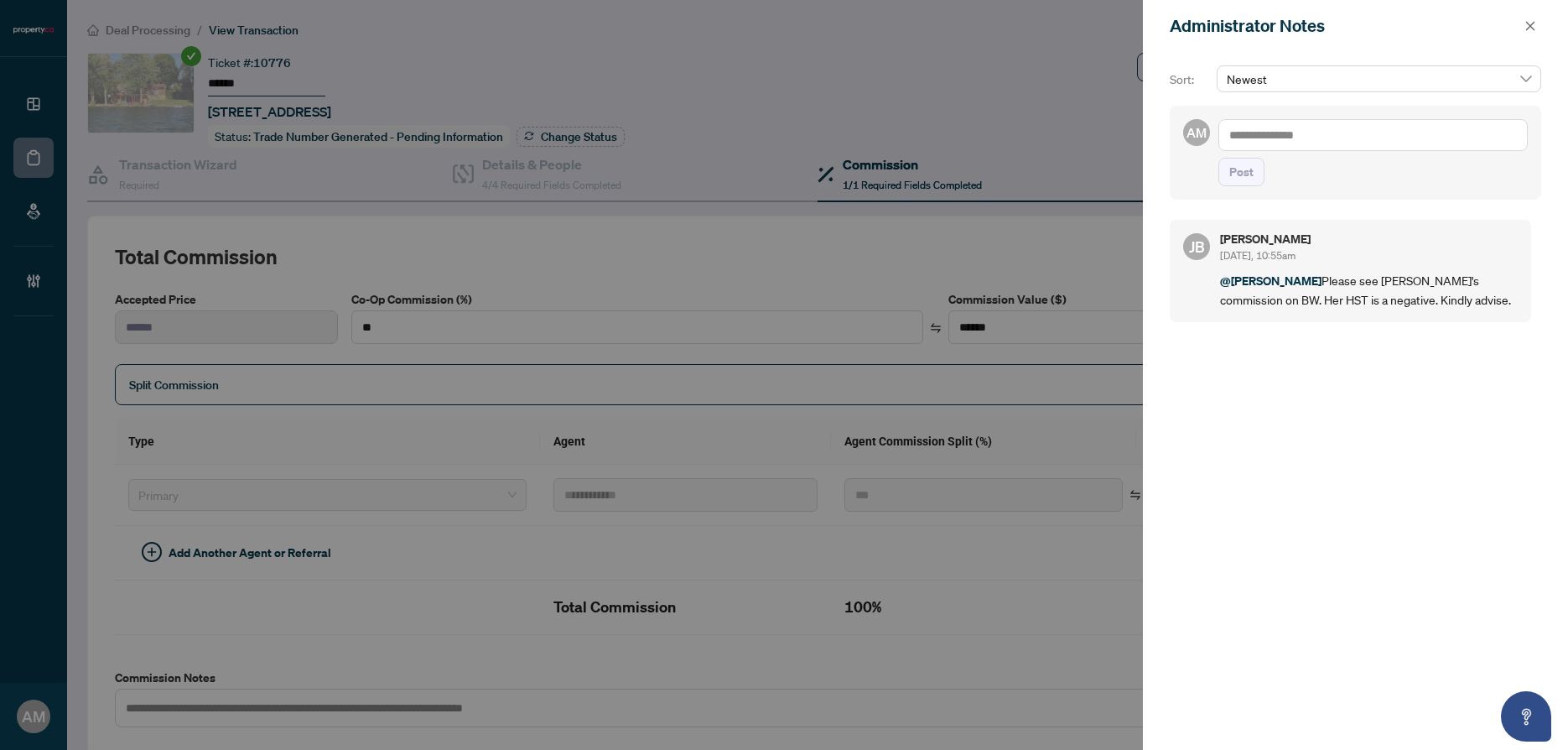
click at [1329, 136] on textarea at bounding box center [1373, 135] width 309 height 32
click at [1306, 151] on span "[PERSON_NAME]" at bounding box center [1354, 146] width 181 height 15
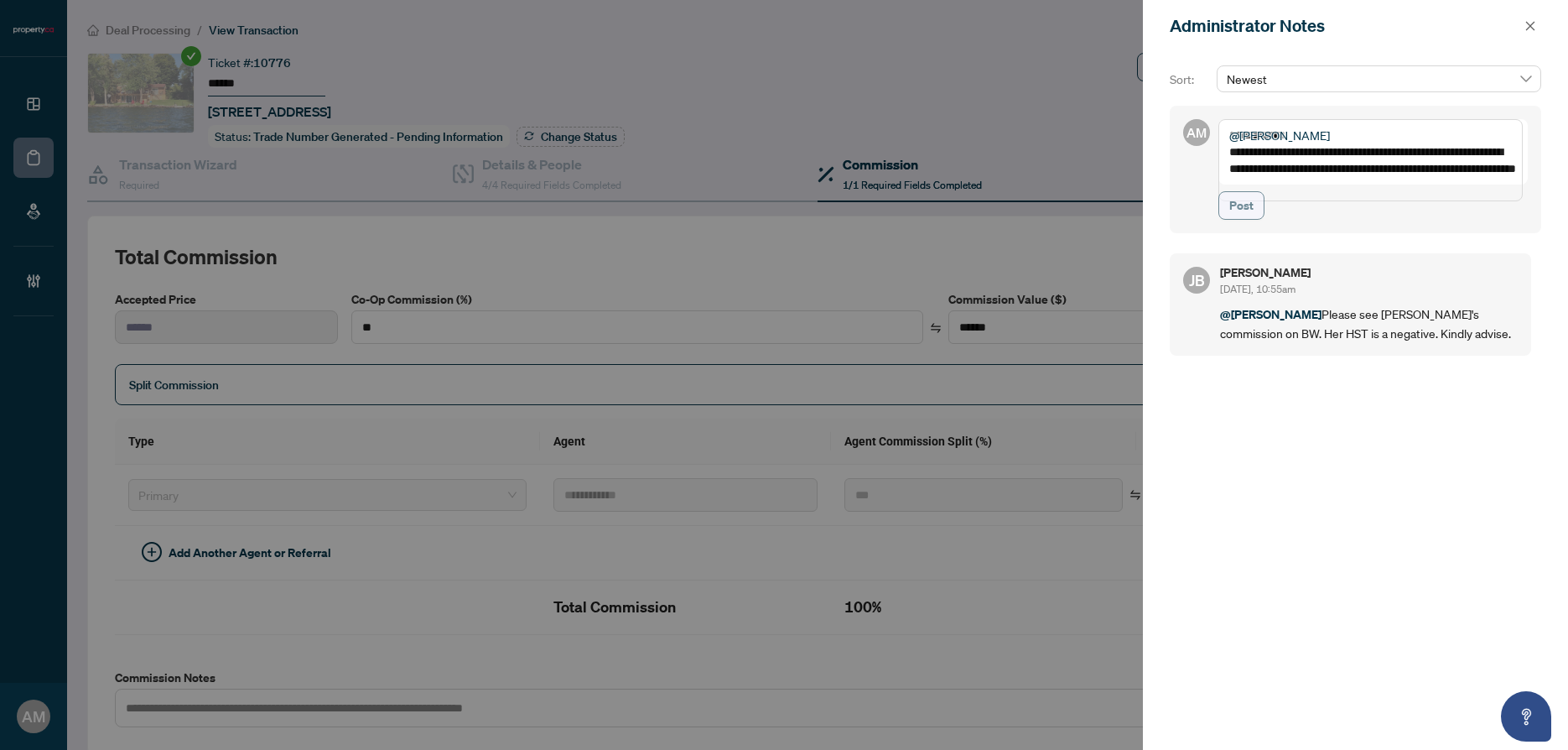
type textarea "**********"
click at [1248, 219] on span "Post" at bounding box center [1241, 205] width 24 height 27
